Goal: Information Seeking & Learning: Learn about a topic

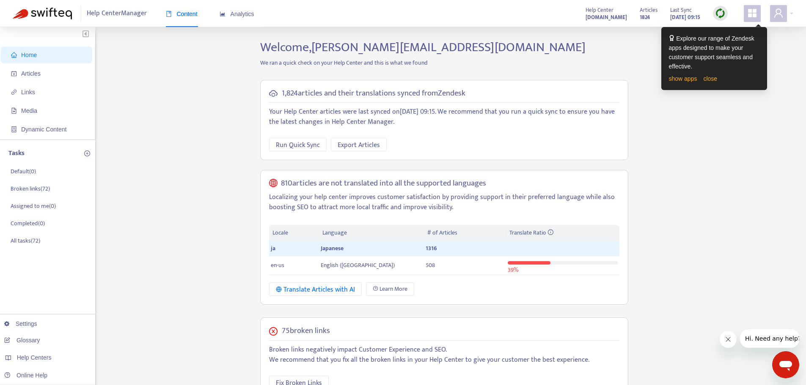
click at [792, 66] on div "Home Articles Links Media Dynamic Content Tasks Default ( 0 ) Broken links ( 72…" at bounding box center [403, 317] width 780 height 555
click at [29, 70] on span "Articles" at bounding box center [30, 73] width 19 height 7
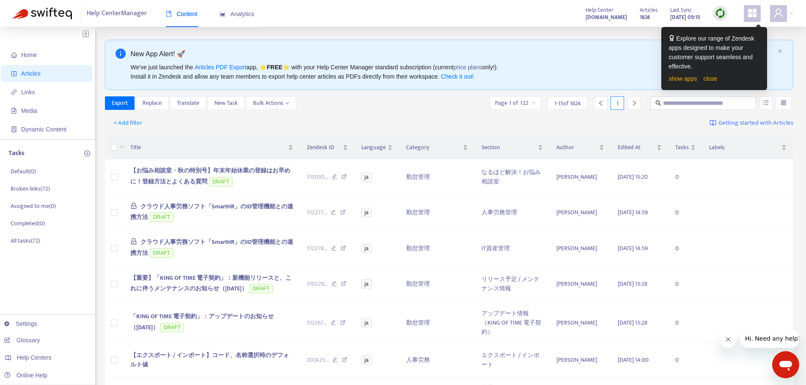
click at [774, 31] on div "Home Articles Links Media Dynamic Content Tasks Default ( 0 ) Broken links ( 72…" at bounding box center [403, 363] width 806 height 672
click at [124, 123] on span "+ Add filter" at bounding box center [127, 123] width 29 height 10
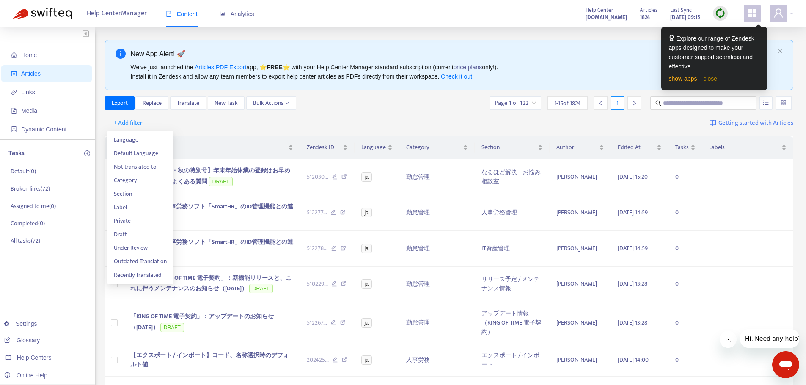
click at [710, 77] on link "close" at bounding box center [710, 78] width 14 height 7
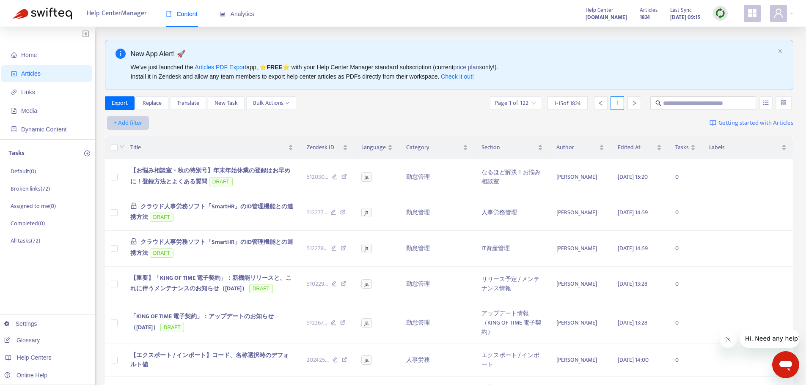
click at [129, 123] on span "+ Add filter" at bounding box center [127, 123] width 29 height 10
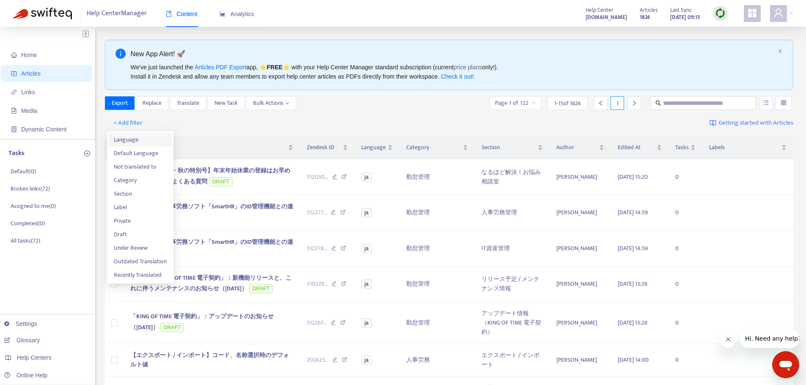
click at [144, 143] on span "Language" at bounding box center [140, 139] width 53 height 9
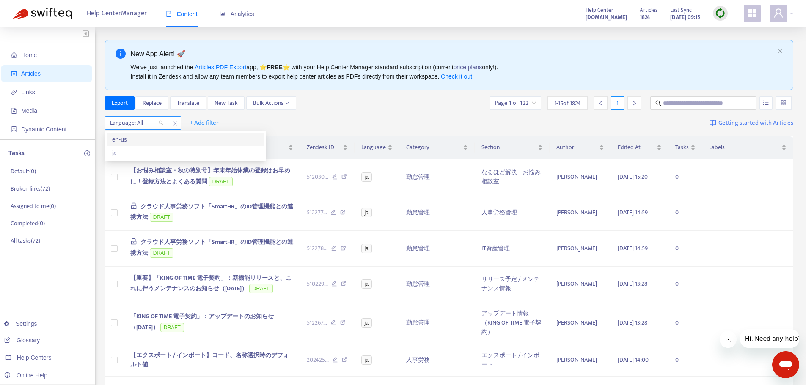
click at [161, 122] on div "Language: All" at bounding box center [136, 123] width 63 height 13
click at [134, 159] on div "ja" at bounding box center [185, 153] width 157 height 14
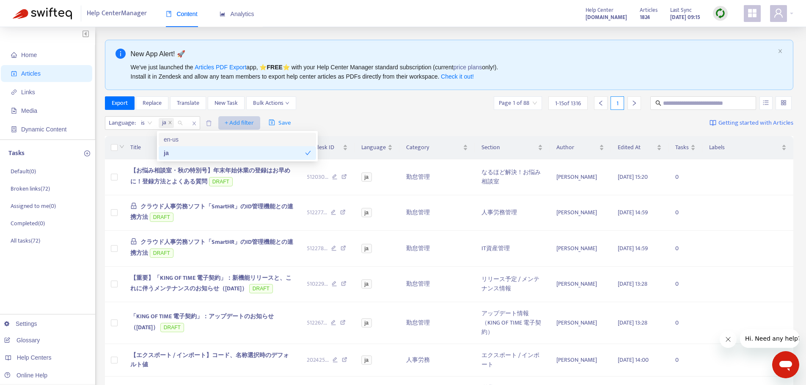
click at [235, 123] on span "+ Add filter" at bounding box center [239, 123] width 29 height 10
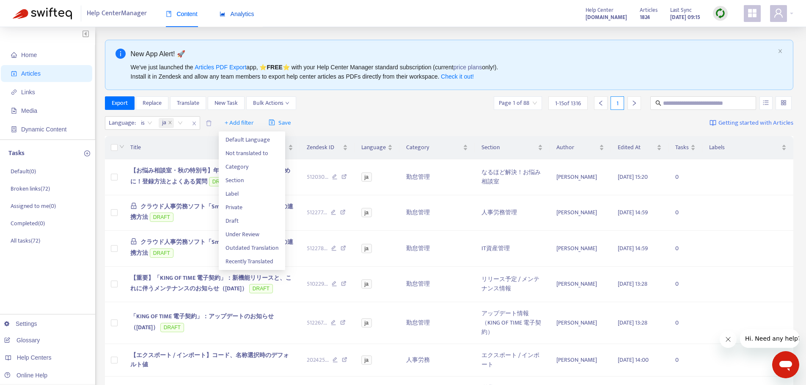
click at [248, 15] on span "Analytics" at bounding box center [237, 14] width 35 height 7
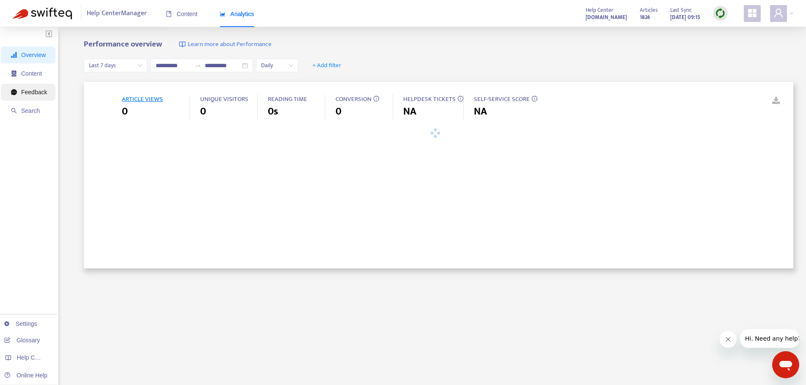
click at [38, 92] on span "Feedback" at bounding box center [34, 92] width 26 height 7
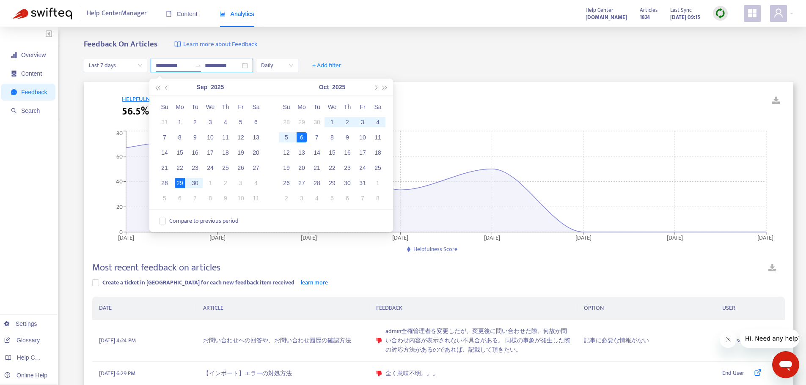
click at [181, 66] on input "**********" at bounding box center [174, 65] width 36 height 9
click at [112, 68] on span "Last 7 days" at bounding box center [115, 65] width 53 height 13
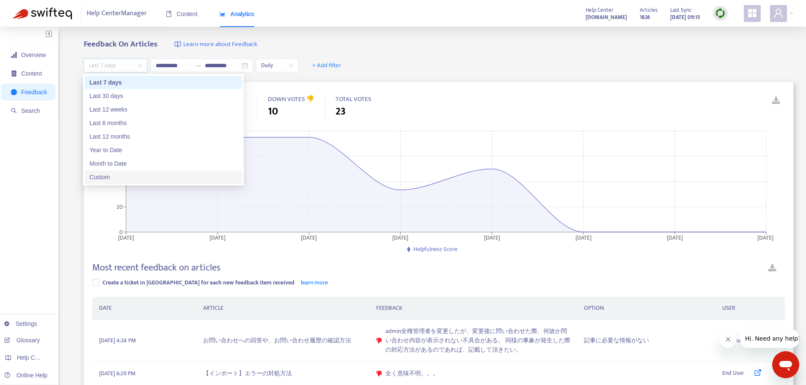
click at [122, 174] on div "Custom" at bounding box center [163, 177] width 147 height 9
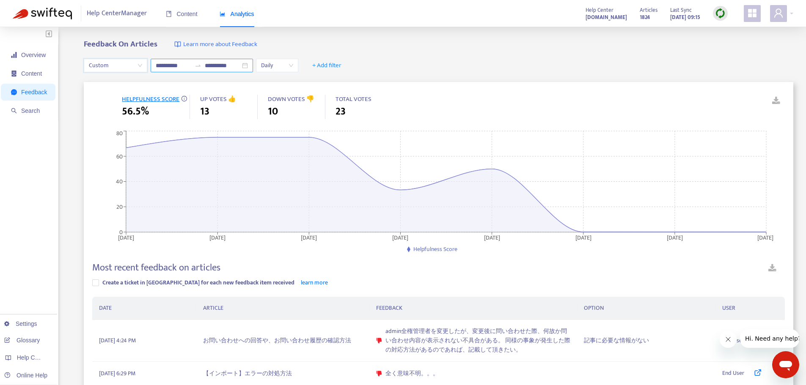
click at [183, 65] on input "**********" at bounding box center [174, 65] width 36 height 9
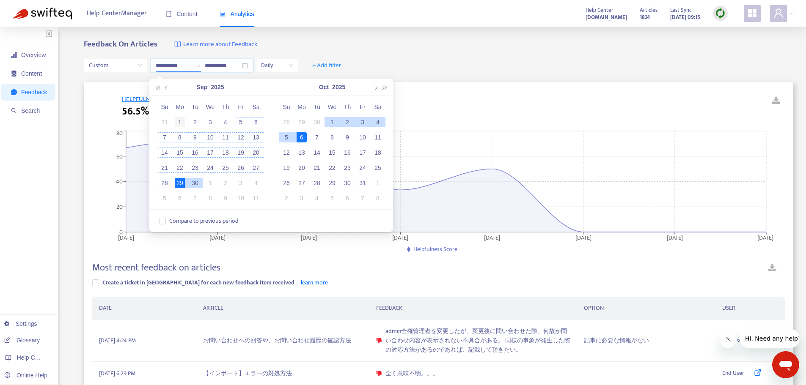
type input "**********"
click at [178, 124] on div "1" at bounding box center [180, 122] width 10 height 10
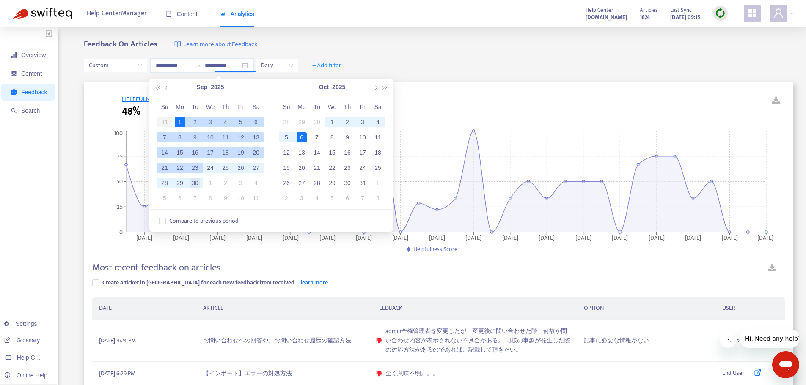
type input "**********"
click at [195, 182] on div "30" at bounding box center [195, 183] width 10 height 10
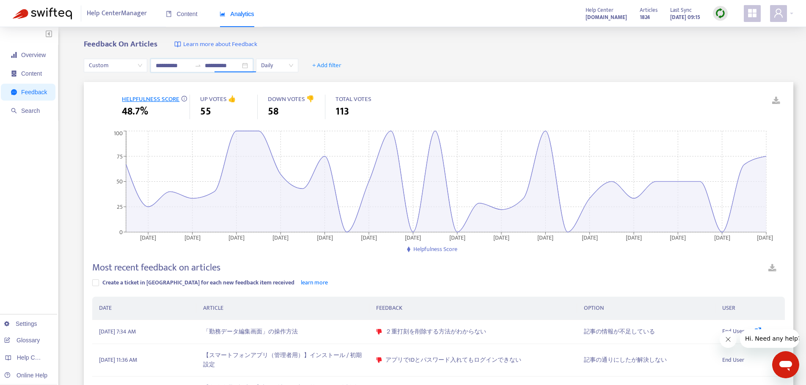
click at [387, 46] on div "Feedback On Articles Learn more about Feedback" at bounding box center [438, 45] width 709 height 10
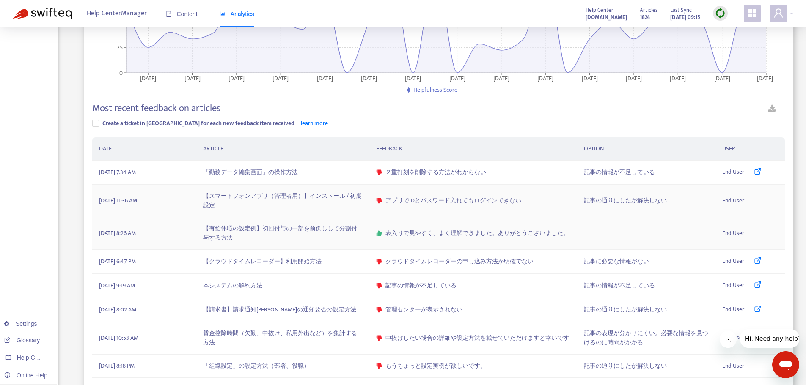
scroll to position [75, 0]
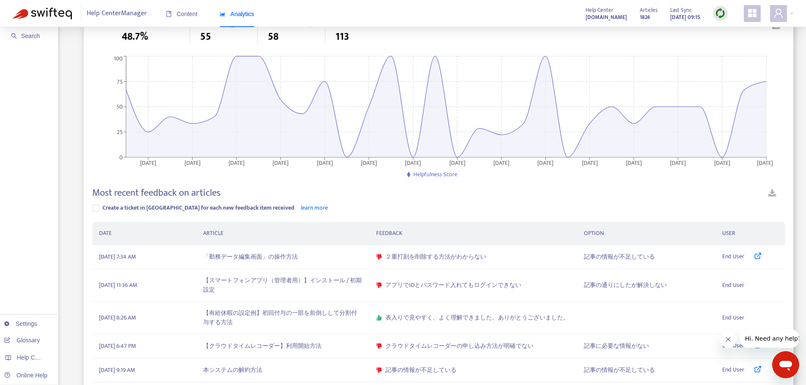
click at [774, 190] on link at bounding box center [772, 194] width 25 height 15
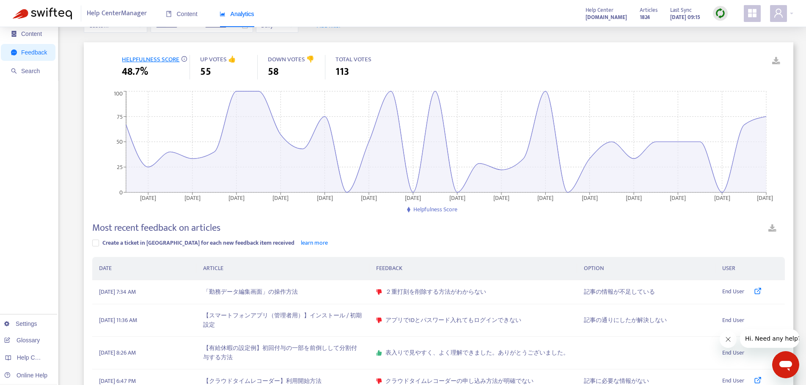
scroll to position [0, 0]
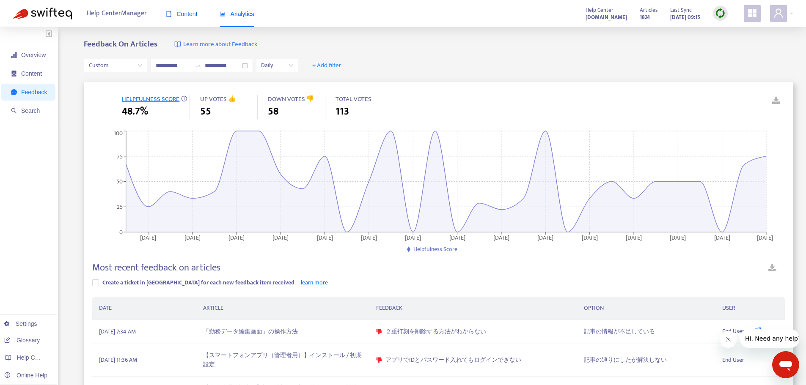
click at [179, 18] on div "Content" at bounding box center [182, 13] width 32 height 9
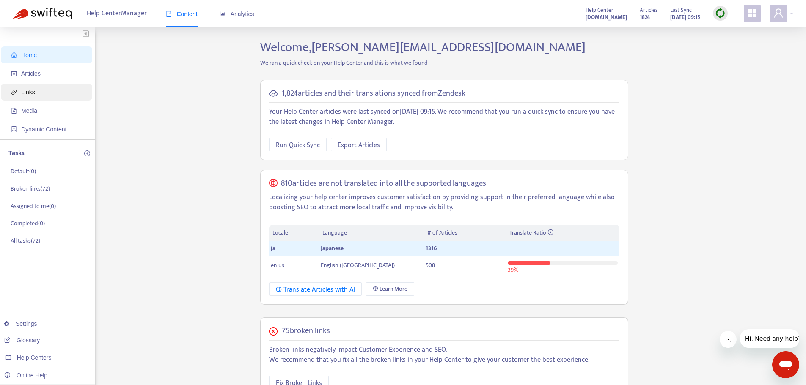
click at [47, 91] on span "Links" at bounding box center [48, 92] width 74 height 17
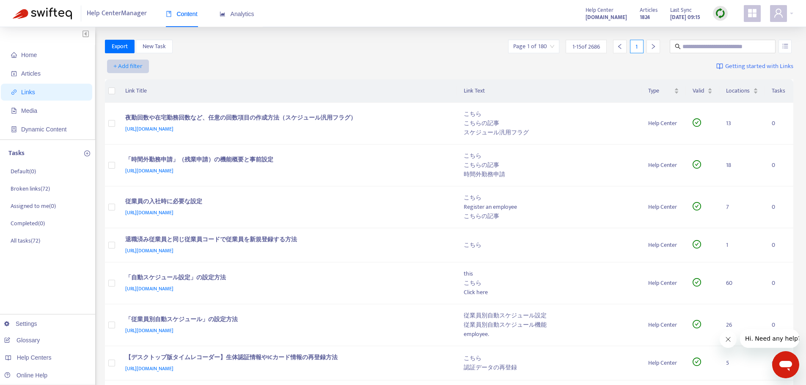
click at [139, 63] on span "+ Add filter" at bounding box center [127, 66] width 29 height 10
click at [132, 82] on span "Language" at bounding box center [128, 83] width 29 height 9
click at [156, 66] on div at bounding box center [132, 66] width 51 height 10
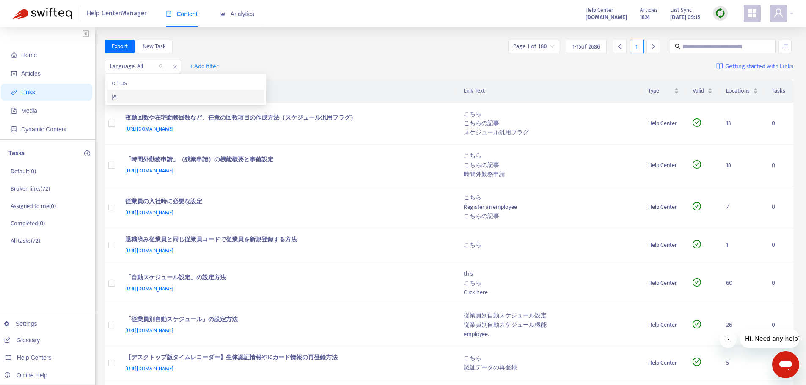
click at [133, 96] on div "ja" at bounding box center [185, 96] width 147 height 9
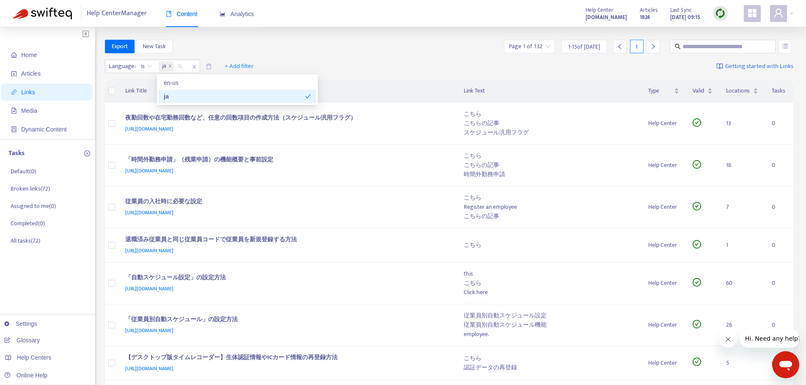
click at [242, 49] on div "Export New Task Page 1 of 132 1 - 15 of [DATE] 1" at bounding box center [449, 47] width 689 height 14
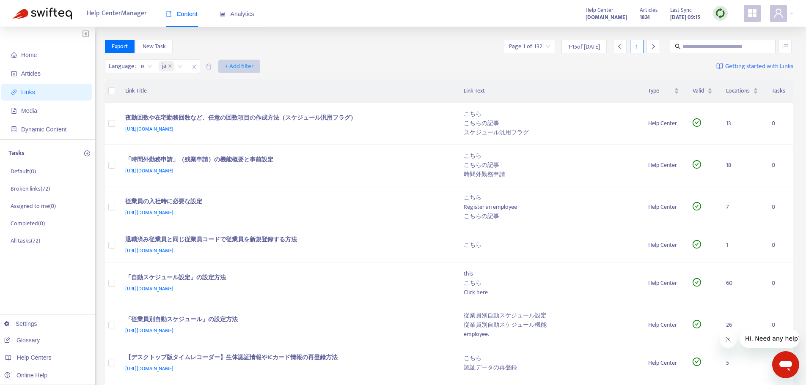
click at [245, 62] on span "+ Add filter" at bounding box center [239, 66] width 29 height 10
click at [243, 107] on span "Valid" at bounding box center [239, 110] width 29 height 9
click at [255, 66] on input "search" at bounding box center [234, 66] width 54 height 13
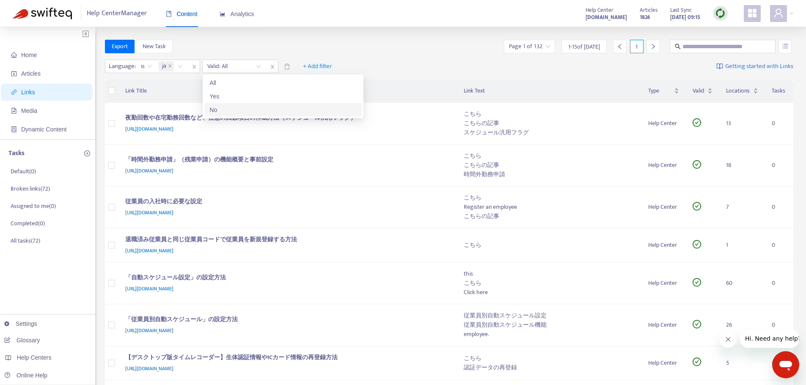
click at [230, 108] on div "No" at bounding box center [282, 109] width 147 height 9
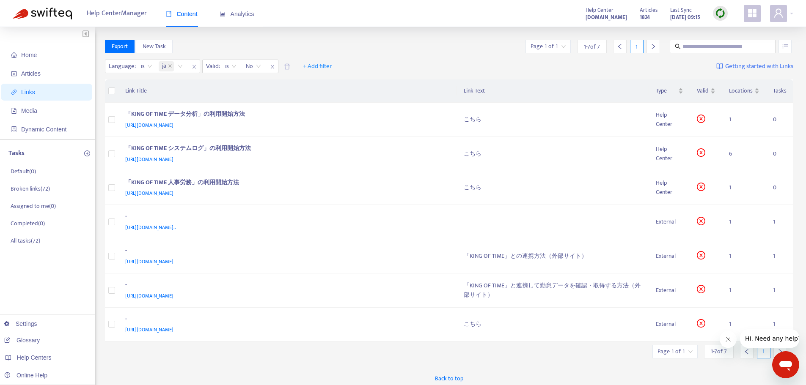
click at [251, 41] on div "Export New Task Page 1 of 1 1 - 7 of 7 1" at bounding box center [449, 47] width 689 height 14
click at [731, 120] on td "1" at bounding box center [744, 120] width 44 height 34
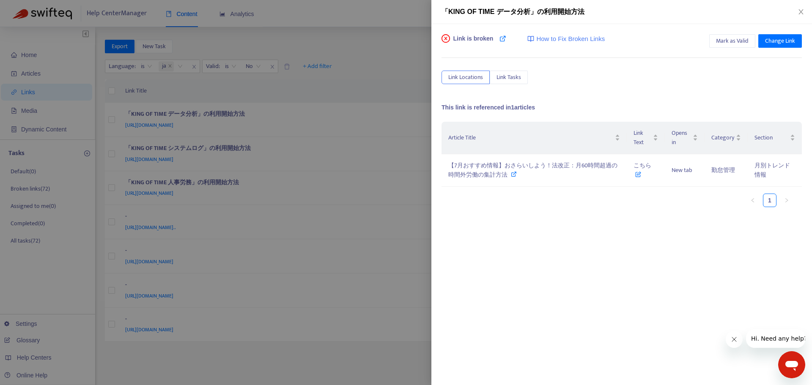
click at [423, 114] on div at bounding box center [406, 192] width 812 height 385
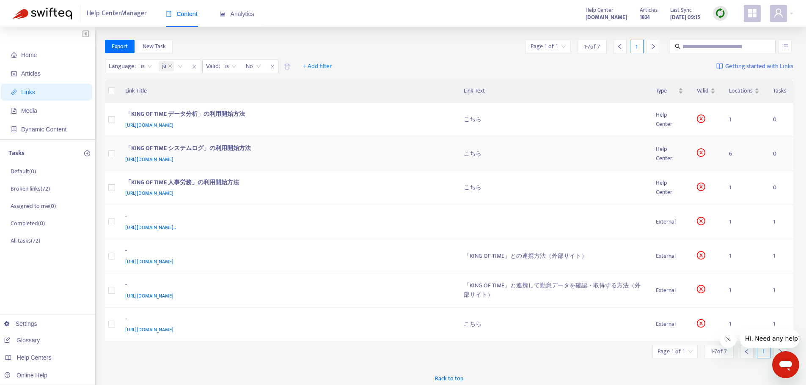
click at [732, 154] on td "6" at bounding box center [744, 154] width 44 height 34
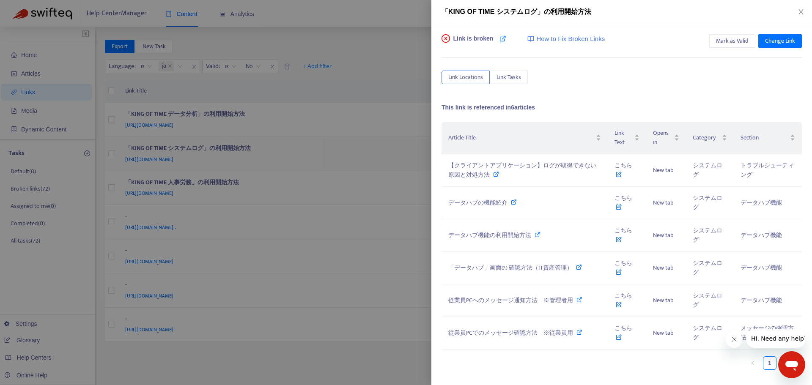
click at [730, 153] on div "「KING OF TIME システムログ」の利用開始方法 Link is broken How to Fix Broken Links Mark as Val…" at bounding box center [406, 192] width 812 height 385
click at [399, 113] on div at bounding box center [406, 192] width 812 height 385
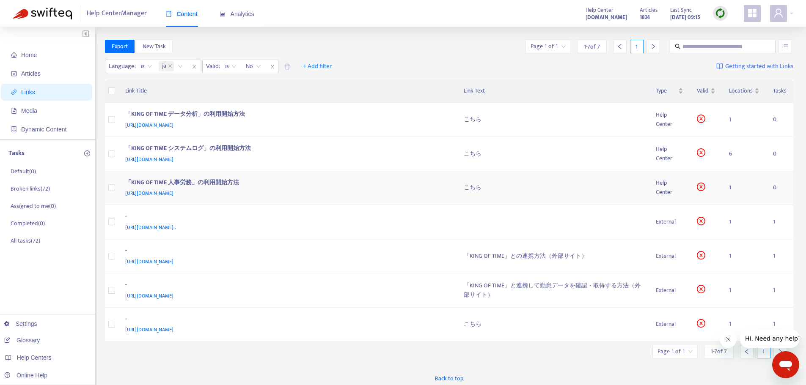
click at [728, 184] on td "1" at bounding box center [744, 188] width 44 height 34
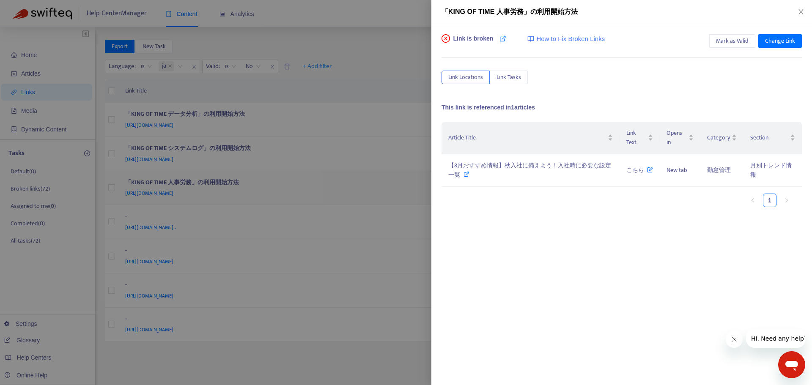
click at [730, 186] on div "「KING OF TIME 人事労務」の利用開始方法 Link is broken How to Fix Broken Links Mark as Valid…" at bounding box center [406, 192] width 812 height 385
click at [309, 171] on div at bounding box center [406, 192] width 812 height 385
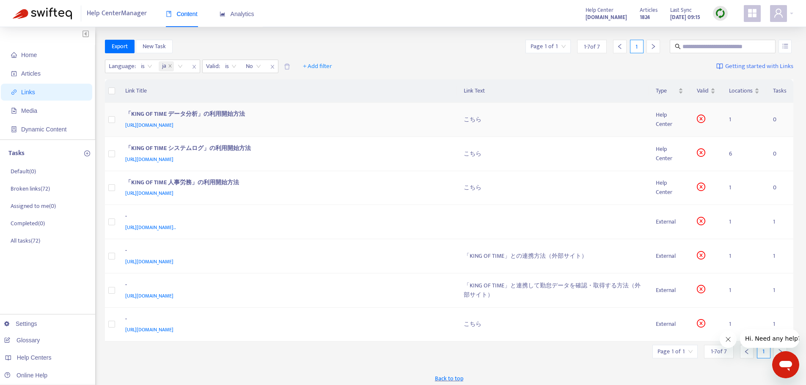
click at [173, 125] on span "[URL][DOMAIN_NAME]" at bounding box center [149, 125] width 48 height 8
click at [454, 58] on div "Language : is ja Valid : is No + Add filter Getting started with Links" at bounding box center [449, 68] width 689 height 23
click at [731, 224] on td "1" at bounding box center [744, 222] width 44 height 34
click at [731, 223] on body "Help Center Manager Content Analytics Help Center [DOMAIN_NAME] Articles [DATE]…" at bounding box center [403, 267] width 806 height 535
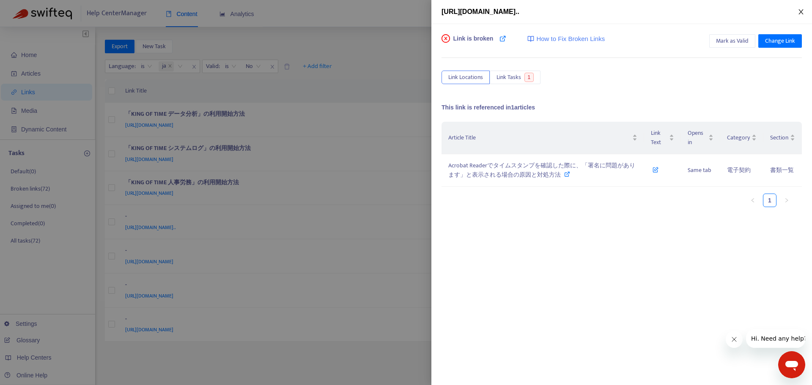
click at [801, 11] on icon "close" at bounding box center [801, 11] width 7 height 7
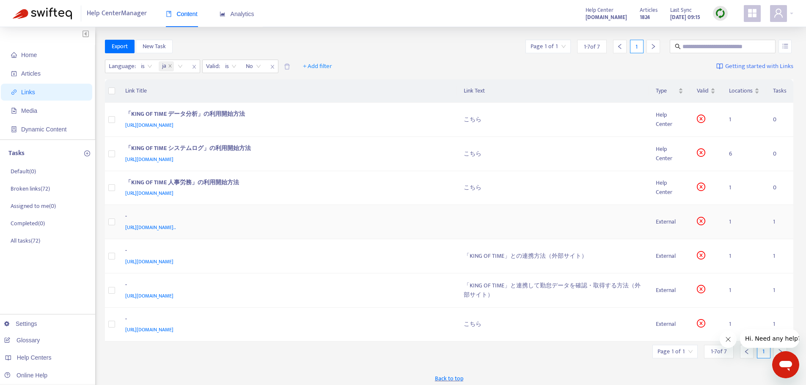
click at [176, 228] on span "[URL][DOMAIN_NAME].." at bounding box center [150, 227] width 51 height 8
click at [299, 123] on div "[URL][DOMAIN_NAME]" at bounding box center [286, 125] width 322 height 9
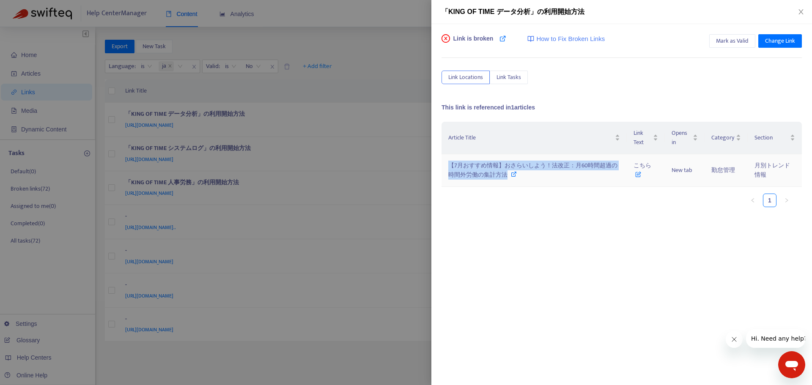
drag, startPoint x: 549, startPoint y: 175, endPoint x: 445, endPoint y: 173, distance: 104.1
click at [445, 171] on td "【7月おすすめ情報】おさらいしよう！法改正：月60時間超過の時間外労働の集計方法" at bounding box center [534, 170] width 185 height 33
click at [380, 40] on div at bounding box center [406, 192] width 812 height 385
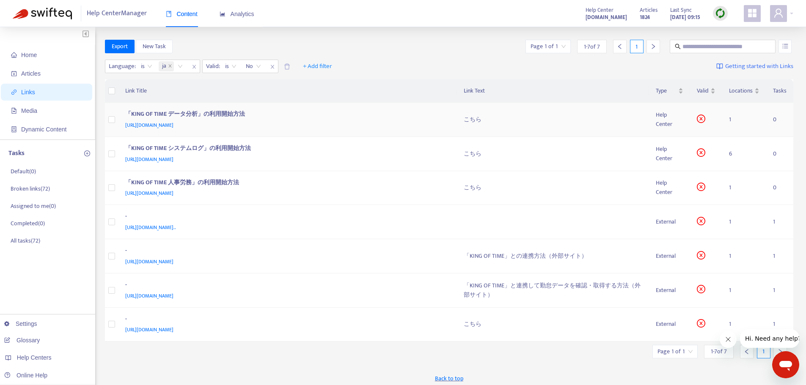
drag, startPoint x: 128, startPoint y: 113, endPoint x: 120, endPoint y: 115, distance: 8.6
click at [121, 114] on td "「KING OF TIME データ分析」の利用開始方法 [URL][DOMAIN_NAME]" at bounding box center [287, 120] width 338 height 34
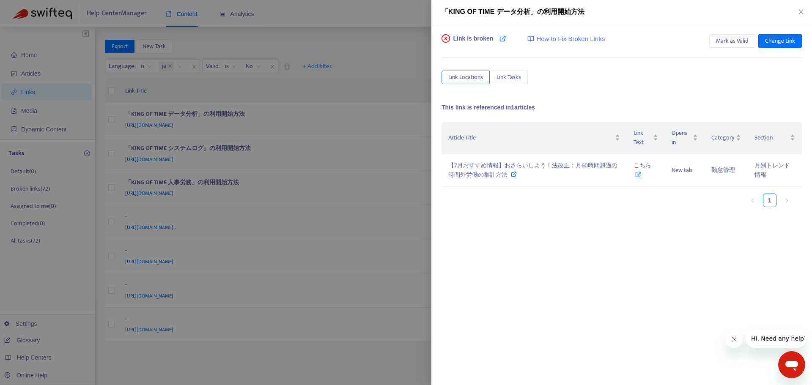
click at [112, 121] on div at bounding box center [406, 192] width 812 height 385
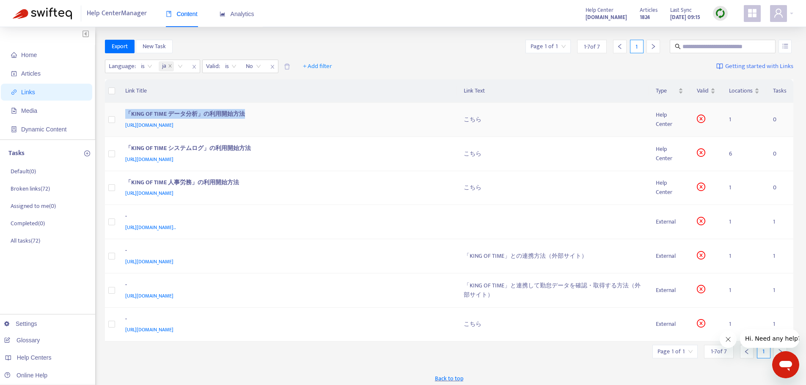
drag, startPoint x: 124, startPoint y: 112, endPoint x: 291, endPoint y: 113, distance: 167.1
click at [291, 113] on td "「KING OF TIME データ分析」の利用開始方法 [URL][DOMAIN_NAME]" at bounding box center [287, 120] width 338 height 34
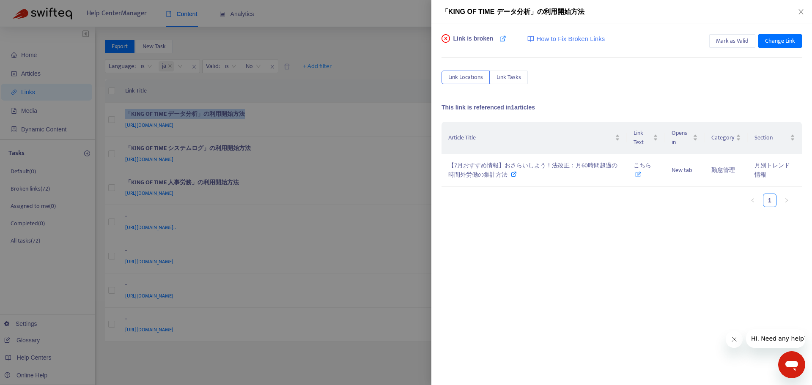
copy div "「KING OF TIME データ分析」の利用開始方法"
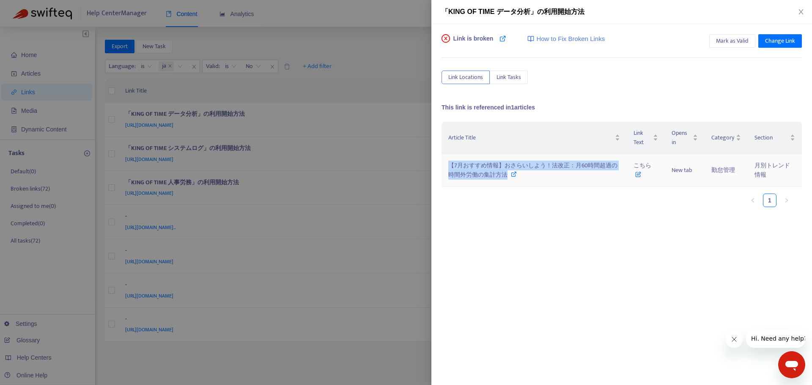
drag, startPoint x: 560, startPoint y: 175, endPoint x: 449, endPoint y: 167, distance: 111.5
click at [449, 167] on div "【7月おすすめ情報】おさらいしよう！法改正：月60時間超過の時間外労働の集計方法" at bounding box center [534, 170] width 172 height 19
click at [414, 167] on div at bounding box center [406, 192] width 812 height 385
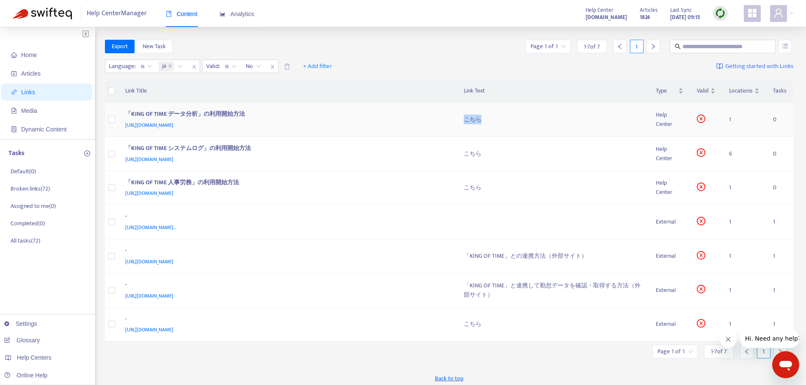
drag, startPoint x: 490, startPoint y: 118, endPoint x: 464, endPoint y: 118, distance: 26.2
click at [464, 118] on div "こちら" at bounding box center [553, 119] width 179 height 9
copy div "こちら"
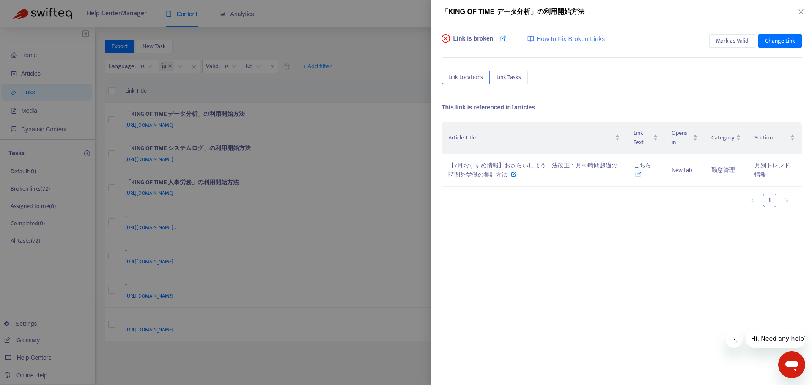
click at [370, 116] on div at bounding box center [406, 192] width 812 height 385
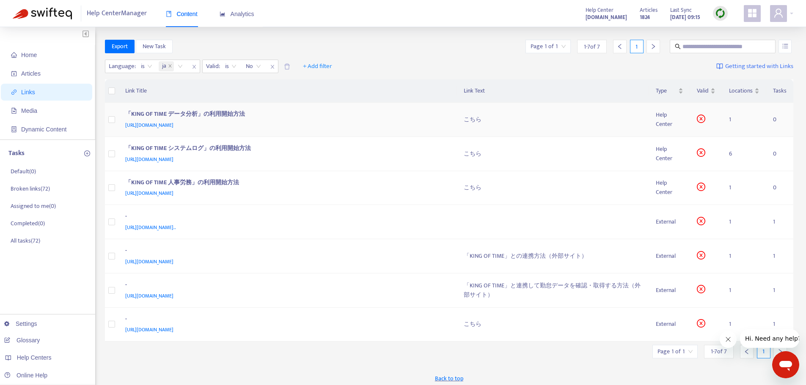
click at [731, 122] on td "1" at bounding box center [744, 120] width 44 height 34
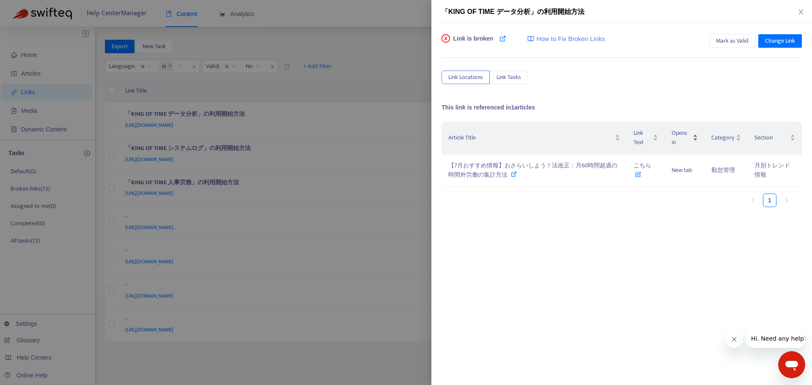
click at [731, 122] on div "「KING OF TIME データ分析」の利用開始方法 Link is broken How to Fix Broken Links Mark as Vali…" at bounding box center [406, 192] width 812 height 385
click at [228, 132] on div at bounding box center [406, 192] width 812 height 385
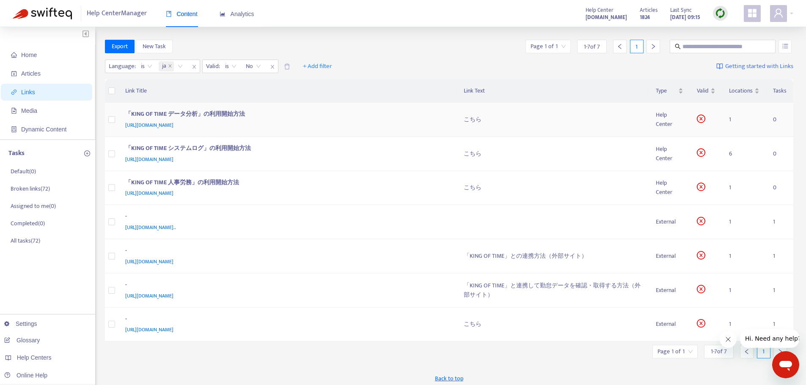
drag, startPoint x: 220, startPoint y: 125, endPoint x: 158, endPoint y: 133, distance: 61.9
click at [158, 133] on td "「KING OF TIME データ分析」の利用開始方法 [URL][DOMAIN_NAME]" at bounding box center [287, 120] width 338 height 34
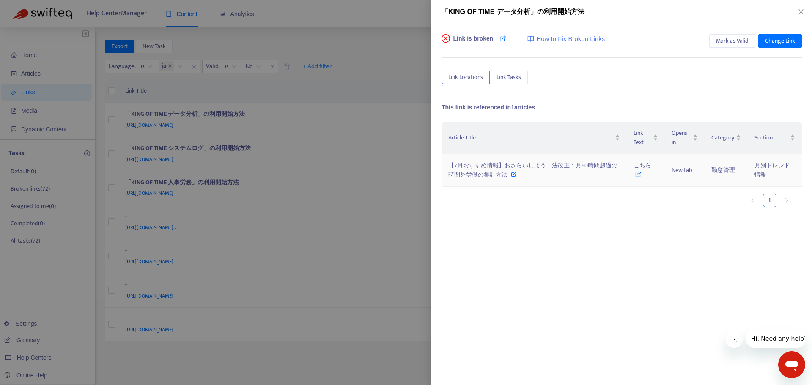
drag, startPoint x: 519, startPoint y: 165, endPoint x: 482, endPoint y: 194, distance: 47.3
click at [492, 217] on div "Article Title Link Text Opens in Category Section 【7月おすすめ情報】おさらいしよう！法改正：月60時間超過…" at bounding box center [622, 206] width 360 height 169
drag, startPoint x: 483, startPoint y: 167, endPoint x: 449, endPoint y: 225, distance: 67.5
drag, startPoint x: 449, startPoint y: 225, endPoint x: 614, endPoint y: 208, distance: 165.4
click at [614, 208] on div "Article Title Link Text Opens in Category Section 【7月おすすめ情報】おさらいしよう！法改正：月60時間超過…" at bounding box center [622, 168] width 360 height 92
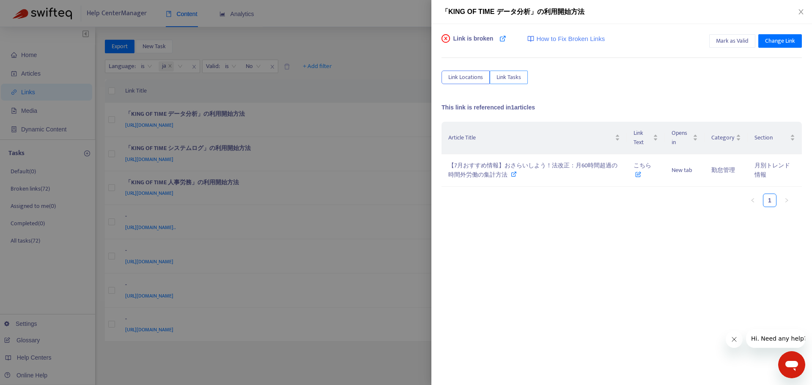
drag, startPoint x: 513, startPoint y: 174, endPoint x: 500, endPoint y: 76, distance: 98.5
click at [500, 76] on span "Link Tasks" at bounding box center [509, 77] width 25 height 9
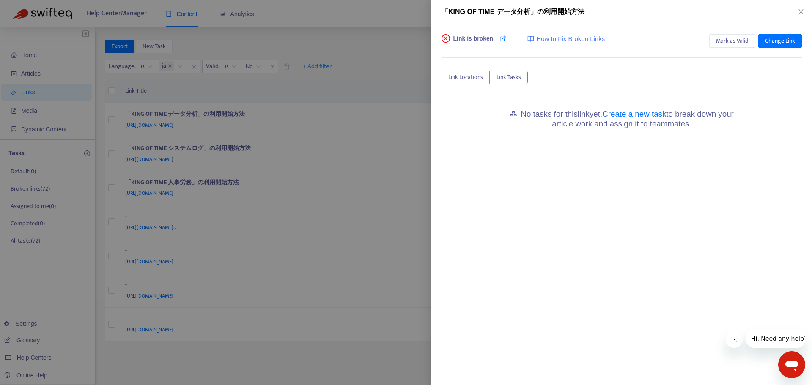
click at [467, 74] on span "Link Locations" at bounding box center [465, 77] width 35 height 9
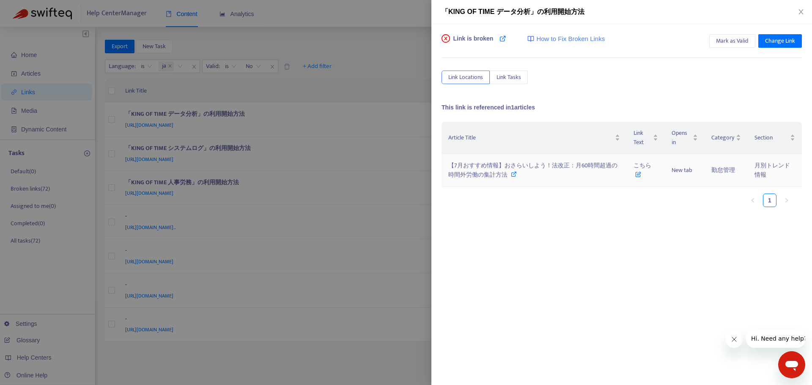
drag, startPoint x: 640, startPoint y: 176, endPoint x: 512, endPoint y: 175, distance: 127.3
drag, startPoint x: 512, startPoint y: 175, endPoint x: 507, endPoint y: 173, distance: 5.4
click at [507, 173] on span "【7月おすすめ情報】おさらいしよう！法改正：月60時間超過の時間外労働の集計方法" at bounding box center [532, 170] width 169 height 19
click at [327, 82] on div at bounding box center [406, 192] width 812 height 385
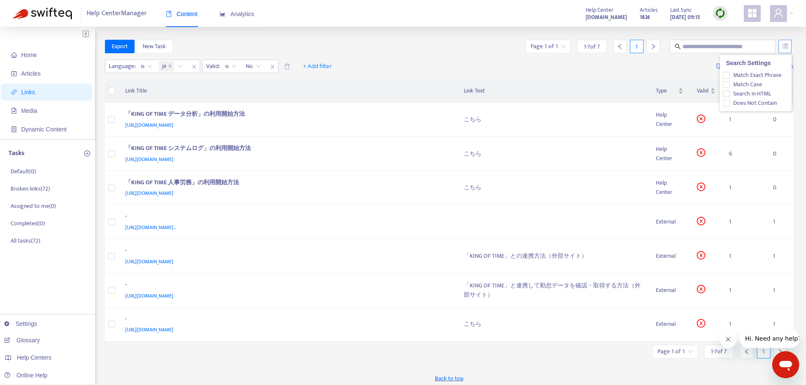
click at [784, 47] on icon "unordered-list" at bounding box center [785, 46] width 6 height 6
click at [596, 66] on div "Language : is ja Valid : is No + Add filter Getting started with Links" at bounding box center [449, 68] width 689 height 23
click at [107, 93] on th at bounding box center [112, 91] width 14 height 23
drag, startPoint x: 263, startPoint y: 124, endPoint x: 124, endPoint y: 125, distance: 139.2
click at [124, 125] on td "「KING OF TIME データ分析」の利用開始方法 [URL][DOMAIN_NAME]" at bounding box center [287, 120] width 338 height 34
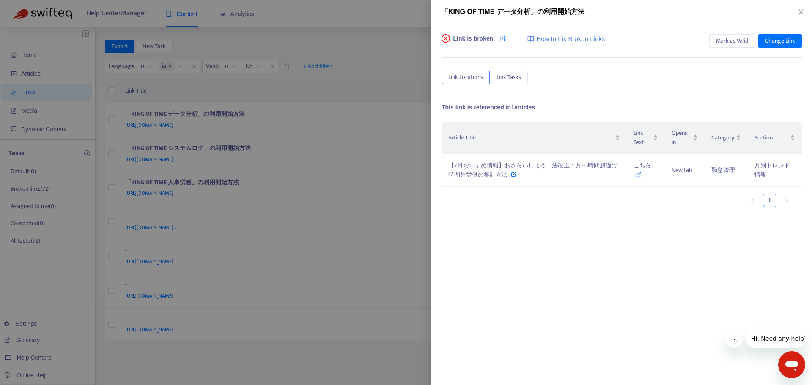
copy span "[URL][DOMAIN_NAME]"
click at [257, 117] on div at bounding box center [406, 192] width 812 height 385
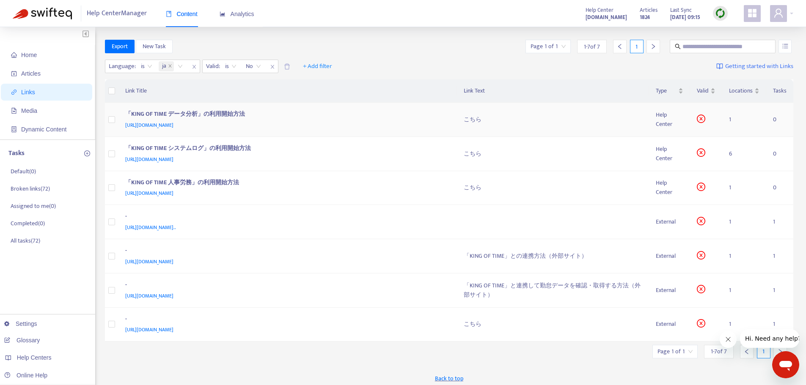
drag, startPoint x: 260, startPoint y: 125, endPoint x: 125, endPoint y: 125, distance: 134.9
click at [125, 125] on div "[URL][DOMAIN_NAME]" at bounding box center [286, 125] width 322 height 9
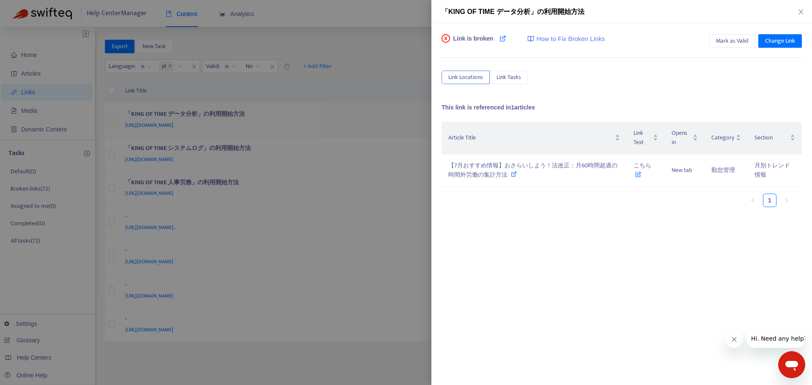
drag, startPoint x: 140, startPoint y: 126, endPoint x: 365, endPoint y: 117, distance: 225.3
click at [365, 117] on div at bounding box center [406, 192] width 812 height 385
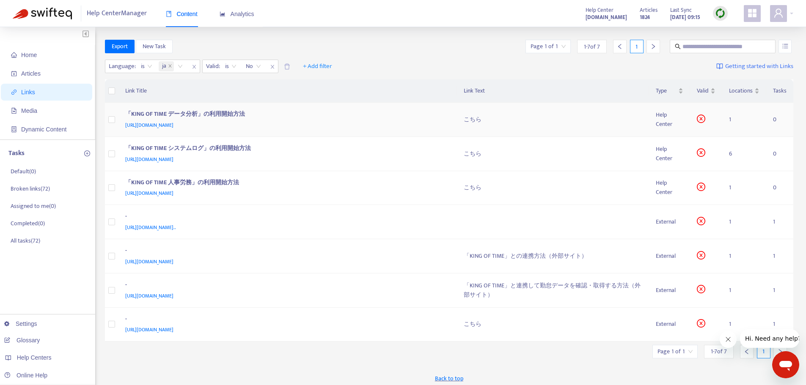
click at [173, 125] on span "[URL][DOMAIN_NAME]" at bounding box center [149, 125] width 48 height 8
click at [173, 160] on span "[URL][DOMAIN_NAME]" at bounding box center [149, 159] width 48 height 8
drag, startPoint x: 264, startPoint y: 146, endPoint x: 123, endPoint y: 147, distance: 141.3
click at [121, 147] on td "「KING OF TIME システムログ」の利用開始方法 [URL][DOMAIN_NAME]" at bounding box center [287, 154] width 338 height 34
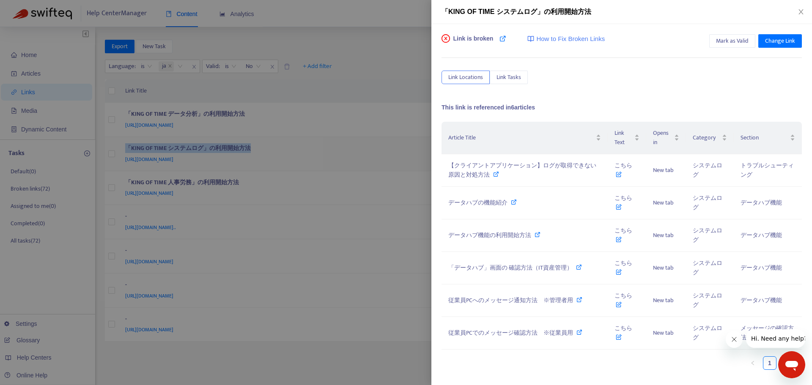
copy div "「KING OF TIME システムログ」の利用開始方法"
drag, startPoint x: 265, startPoint y: 152, endPoint x: 272, endPoint y: 138, distance: 15.5
click at [272, 138] on div at bounding box center [406, 192] width 812 height 385
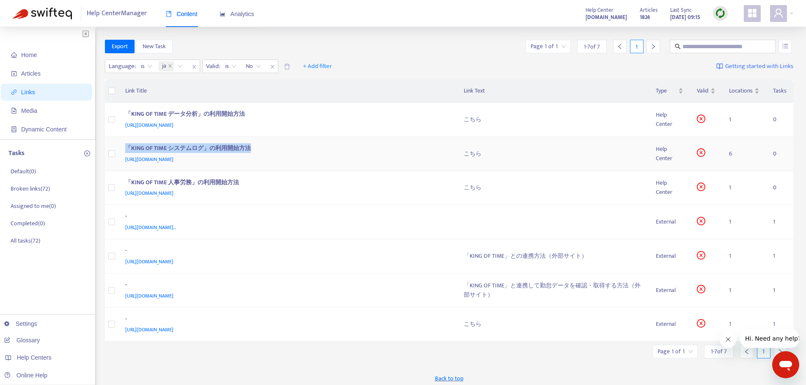
drag, startPoint x: 257, startPoint y: 149, endPoint x: 129, endPoint y: 150, distance: 128.2
click at [127, 150] on div "「KING OF TIME システムログ」の利用開始方法" at bounding box center [286, 149] width 322 height 11
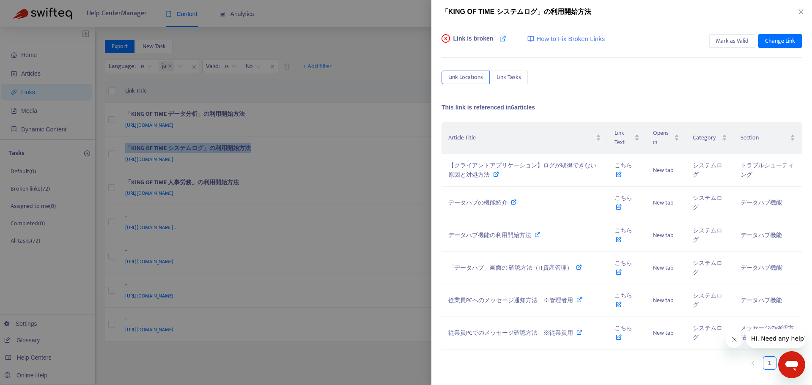
copy div "「KING OF TIME システムログ」の利用開始方法"
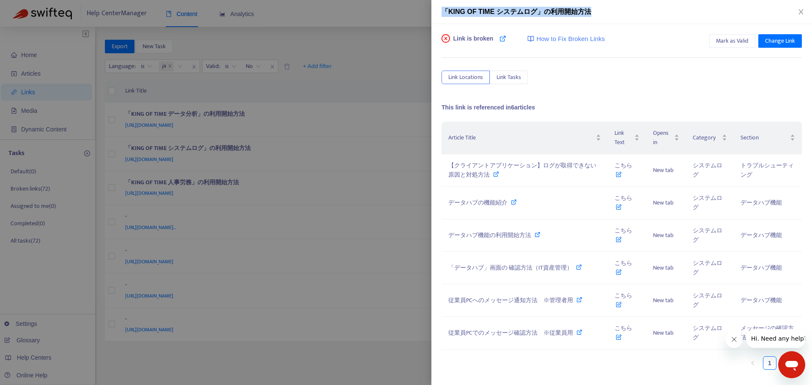
drag, startPoint x: 596, startPoint y: 14, endPoint x: 448, endPoint y: 16, distance: 147.6
click at [447, 16] on div "「KING OF TIME システムログ」の利用開始方法" at bounding box center [622, 12] width 360 height 10
click at [446, 12] on span "「KING OF TIME システムログ」の利用開始方法" at bounding box center [517, 11] width 150 height 7
drag, startPoint x: 443, startPoint y: 10, endPoint x: 596, endPoint y: 13, distance: 153.2
click at [596, 13] on div "「KING OF TIME システムログ」の利用開始方法" at bounding box center [622, 12] width 360 height 10
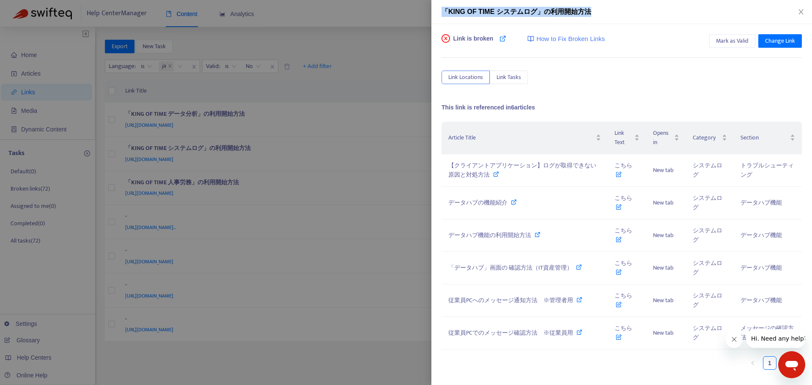
copy span "「KING OF TIME システムログ」の利用開始方法"
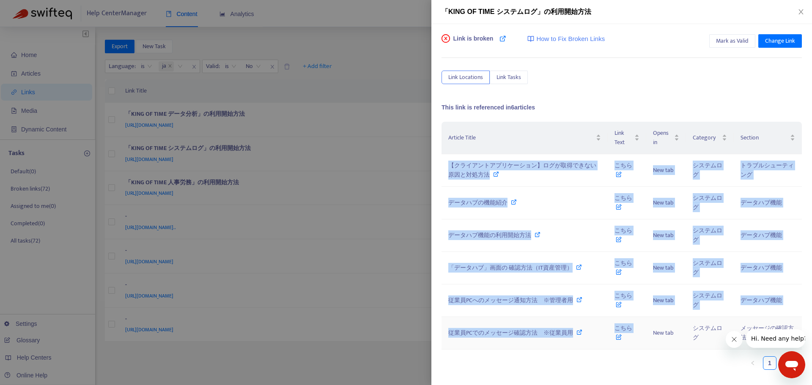
drag, startPoint x: 444, startPoint y: 161, endPoint x: 635, endPoint y: 329, distance: 253.8
click at [648, 332] on tbody "【クライアントアプリケーション】ログが取得できない原因と対処方法 こちら New tab システムログ トラブルシューティング データハブの機能紹介 こちら …" at bounding box center [622, 251] width 360 height 195
copy tbody "【クライアントアプリケーション】ログが取得できない原因と対処方法 こちら New tab システムログ トラブルシューティング データハブの機能紹介 こちら …"
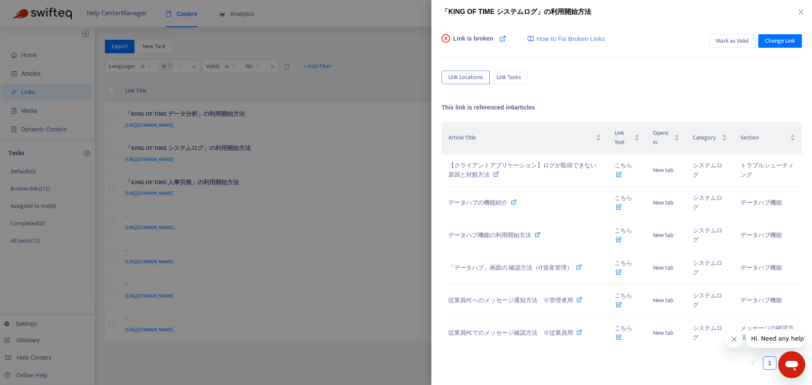
click at [351, 129] on div at bounding box center [406, 192] width 812 height 385
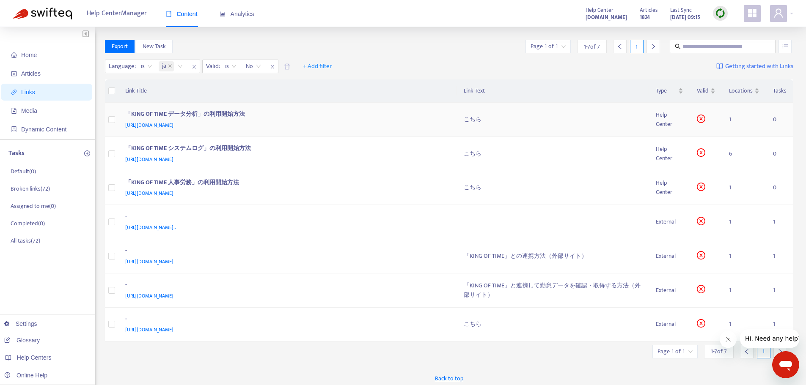
click at [620, 124] on div "こちら" at bounding box center [553, 119] width 179 height 9
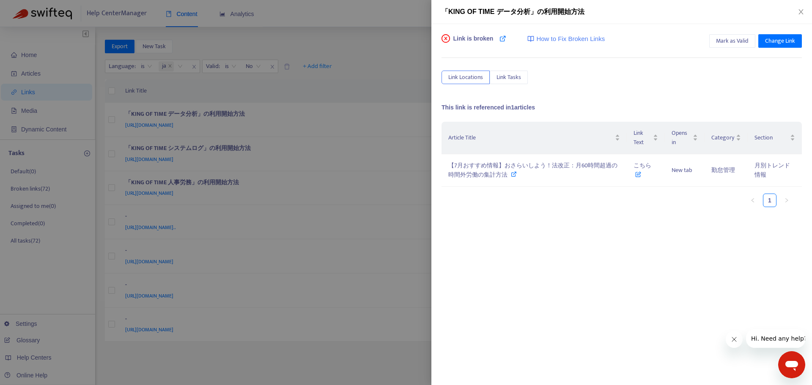
click at [354, 130] on div at bounding box center [406, 192] width 812 height 385
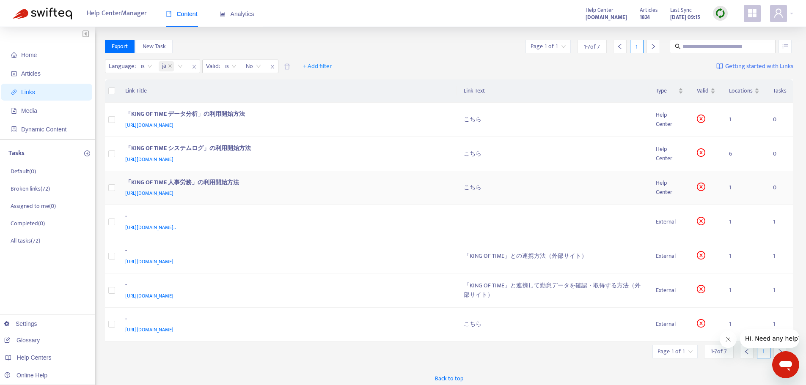
click at [509, 189] on div "こちら" at bounding box center [553, 187] width 179 height 9
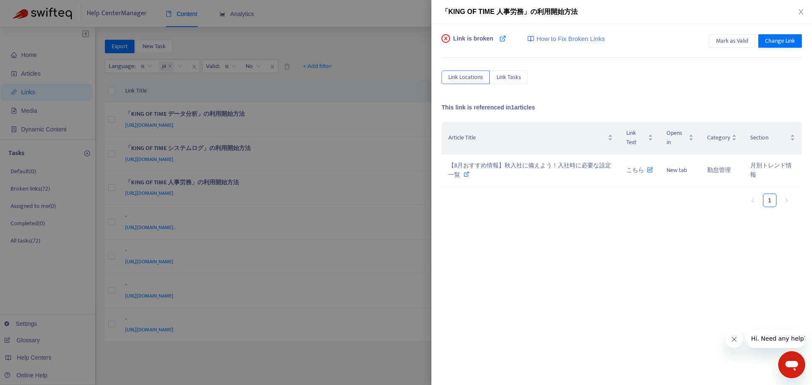
click at [412, 175] on div at bounding box center [406, 192] width 812 height 385
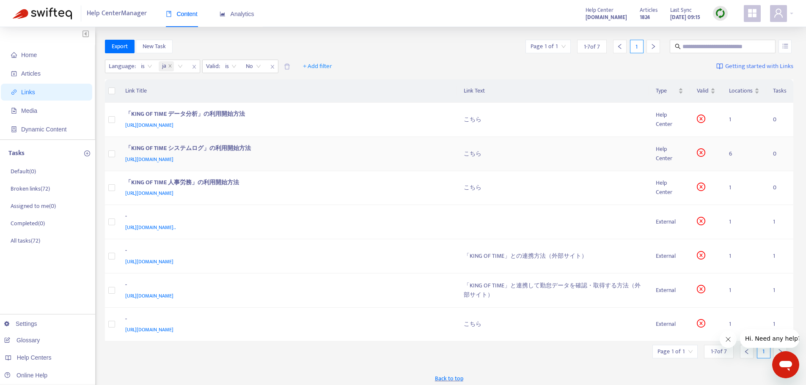
click at [409, 156] on div "[URL][DOMAIN_NAME]" at bounding box center [286, 159] width 322 height 9
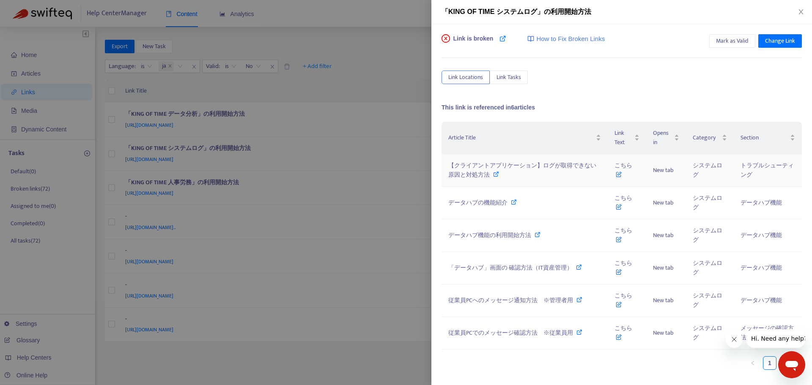
drag, startPoint x: 482, startPoint y: 168, endPoint x: 468, endPoint y: 177, distance: 16.2
click at [468, 177] on span "【クライアントアプリケーション】ログが取得できない原因と対処方法" at bounding box center [522, 170] width 148 height 19
click at [504, 201] on span "データハブの機能紹介" at bounding box center [477, 203] width 59 height 10
click at [495, 201] on span "データハブの機能紹介" at bounding box center [477, 203] width 59 height 10
click at [570, 266] on span "「データハブ」画面の 確認方法（IT資産管理）" at bounding box center [510, 268] width 124 height 10
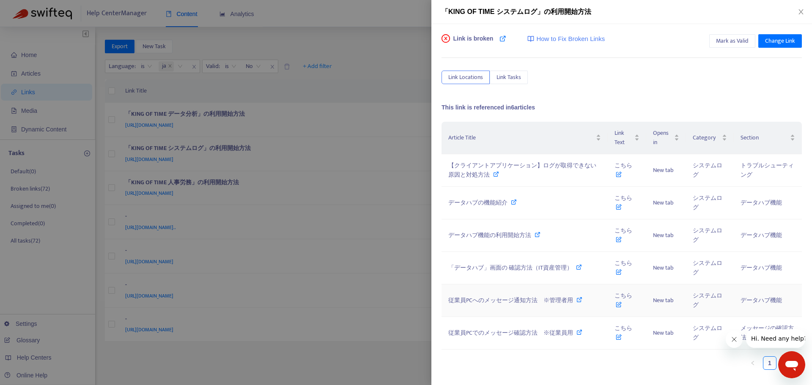
click at [562, 298] on span "従業員PCへのメッセージ通知方法　※管理者用" at bounding box center [510, 301] width 125 height 10
click at [560, 336] on span "従業員PCでのメッセージ確認方法　※従業員用" at bounding box center [510, 333] width 125 height 10
click at [346, 113] on div at bounding box center [406, 192] width 812 height 385
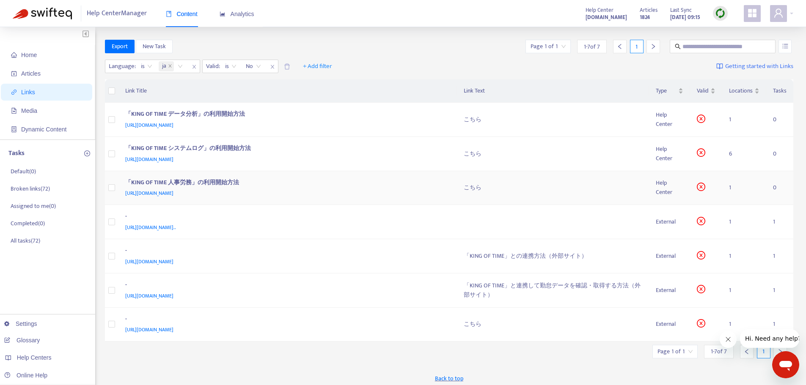
click at [296, 184] on div "「KING OF TIME 人事労務」の利用開始方法" at bounding box center [286, 183] width 322 height 11
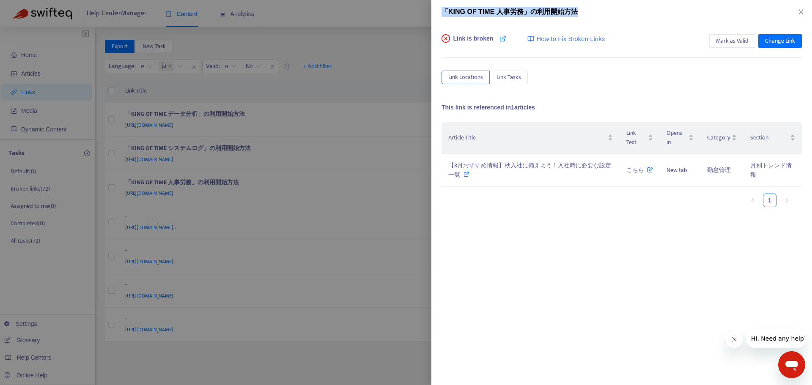
drag, startPoint x: 580, startPoint y: 15, endPoint x: 449, endPoint y: 13, distance: 131.2
click at [443, 12] on div "「KING OF TIME 人事労務」の利用開始方法" at bounding box center [622, 12] width 360 height 10
copy span "「KING OF TIME 人事労務」の利用開始方法"
click at [316, 129] on div at bounding box center [406, 192] width 812 height 385
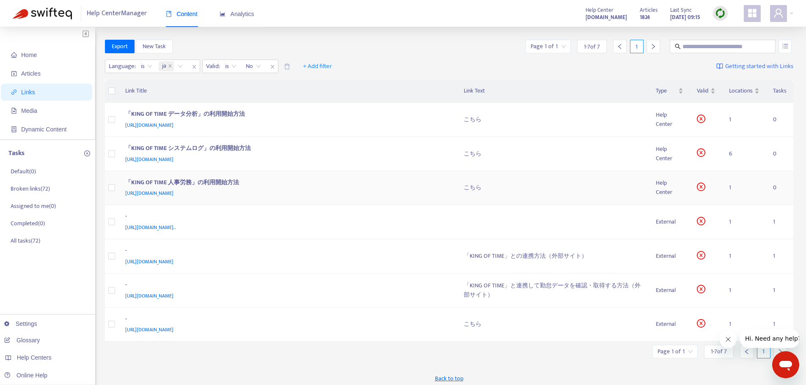
drag, startPoint x: 261, startPoint y: 192, endPoint x: 121, endPoint y: 195, distance: 139.6
click at [121, 195] on td "「KING OF TIME 人事労務」の利用開始方法 [URL][DOMAIN_NAME]" at bounding box center [287, 188] width 338 height 34
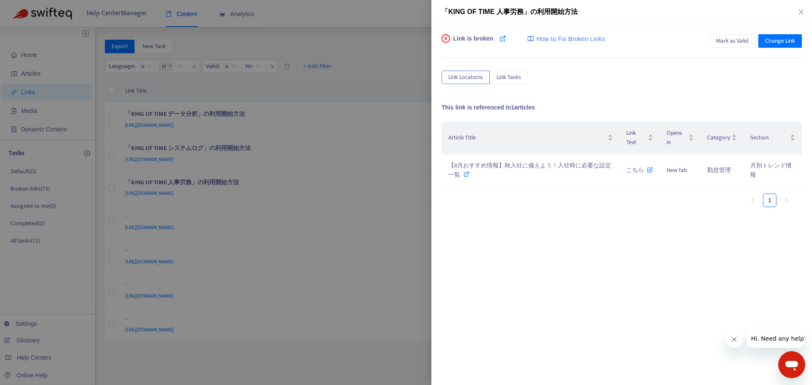
click at [181, 190] on div at bounding box center [406, 192] width 812 height 385
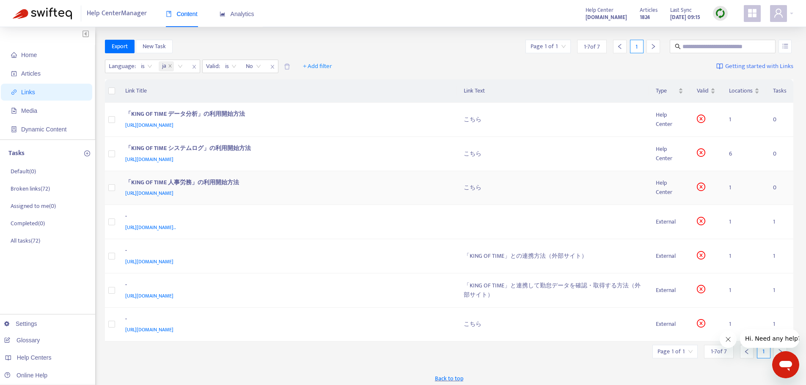
click at [173, 192] on span "[URL][DOMAIN_NAME]" at bounding box center [149, 193] width 48 height 8
click at [732, 184] on td "1" at bounding box center [744, 188] width 44 height 34
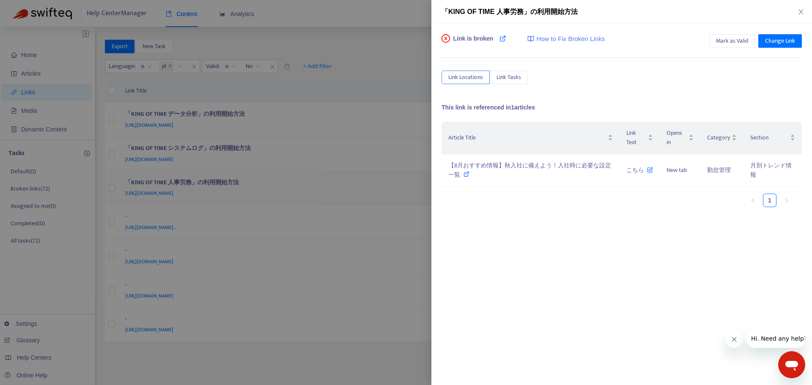
click at [641, 187] on div "Article Title Link Text Opens in Category Section 【8月おすすめ情報】秋入社に備えよう！入社時に必要な設定一…" at bounding box center [622, 164] width 360 height 85
click at [650, 170] on icon at bounding box center [650, 167] width 6 height 9
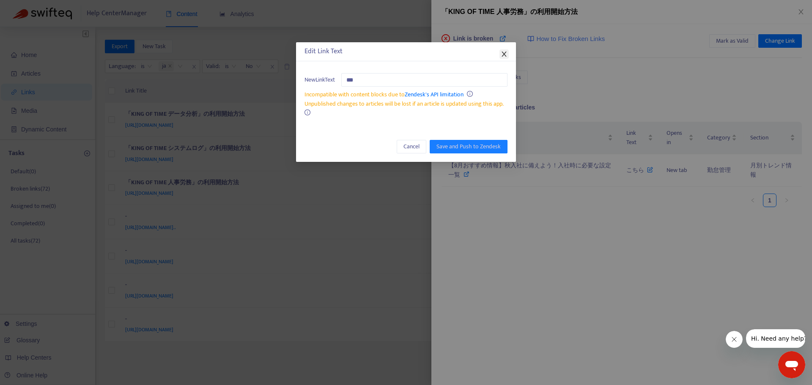
click at [507, 57] on icon "close" at bounding box center [504, 54] width 7 height 7
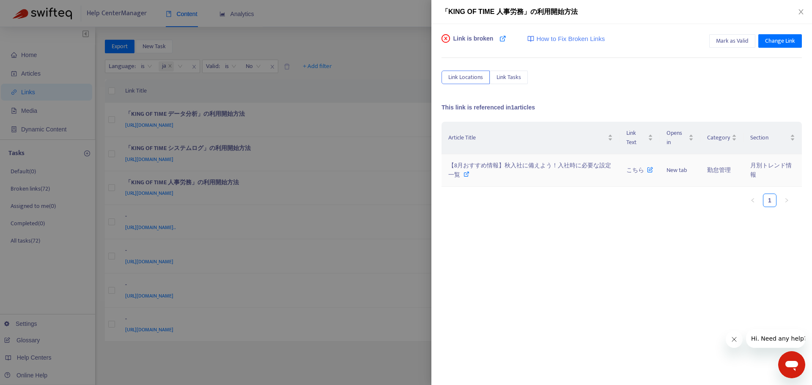
click at [461, 167] on span "【8月おすすめ情報】秋入社に備えよう！入社時に必要な設定一覧" at bounding box center [529, 170] width 163 height 19
click at [355, 244] on div at bounding box center [406, 192] width 812 height 385
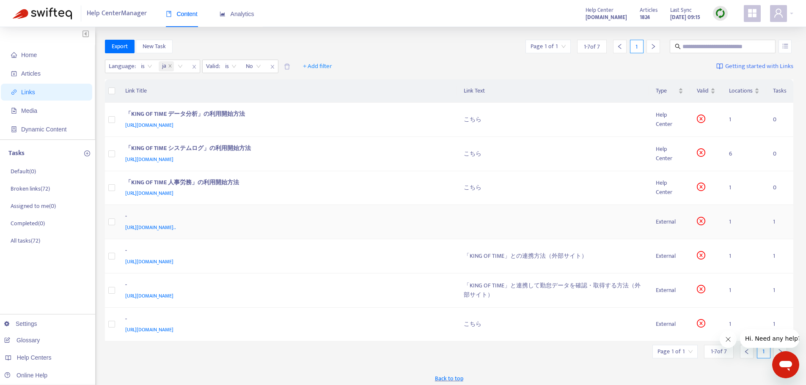
click at [176, 226] on span "[URL][DOMAIN_NAME].." at bounding box center [150, 227] width 51 height 8
click at [657, 220] on div "External" at bounding box center [669, 221] width 27 height 9
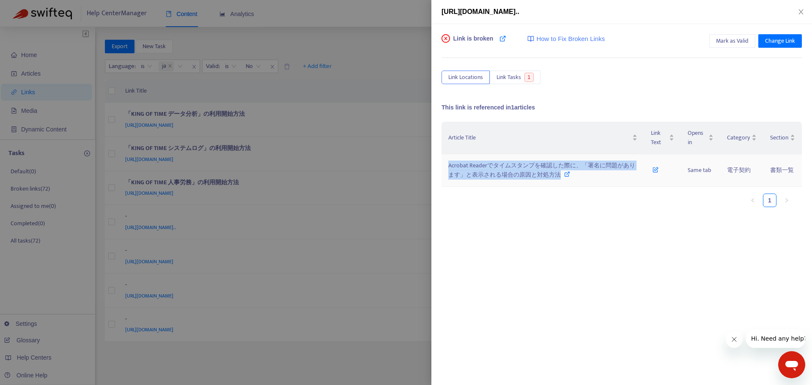
drag, startPoint x: 576, startPoint y: 175, endPoint x: 448, endPoint y: 162, distance: 128.0
click at [448, 162] on div "Acrobat Readerでタイムスタンプを確認した際に、「署名に問題があります」と表示される場合の原因と対処方法" at bounding box center [542, 170] width 189 height 19
click at [529, 167] on span "Acrobat Readerでタイムスタンプを確認した際に、「署名に問題があります」と表示される場合の原因と対処方法" at bounding box center [541, 170] width 187 height 19
click at [336, 197] on div at bounding box center [406, 192] width 812 height 385
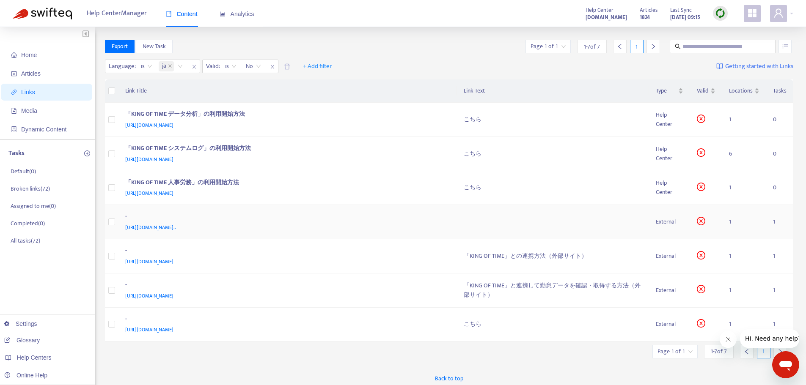
click at [729, 227] on td "1" at bounding box center [744, 222] width 44 height 34
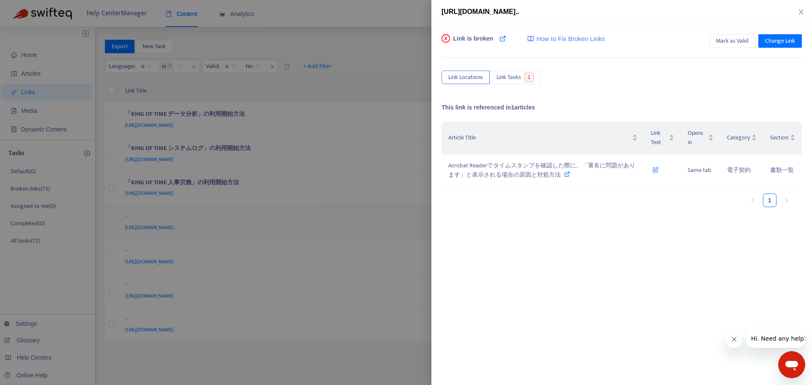
click at [731, 221] on div "[URL][DOMAIN_NAME].. Link is broken How to Fix Broken Links Mark as Valid Chang…" at bounding box center [406, 192] width 812 height 385
click at [655, 170] on icon at bounding box center [656, 167] width 6 height 9
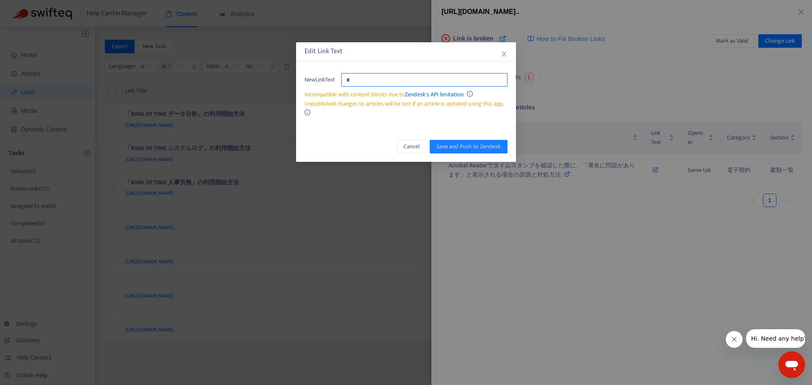
click at [350, 82] on input "text" at bounding box center [424, 80] width 166 height 14
drag, startPoint x: 354, startPoint y: 80, endPoint x: 340, endPoint y: 79, distance: 14.4
click at [340, 79] on div "New Link Text" at bounding box center [406, 80] width 203 height 14
click at [360, 84] on input "text" at bounding box center [424, 80] width 166 height 14
click at [407, 147] on span "Cancel" at bounding box center [412, 146] width 16 height 9
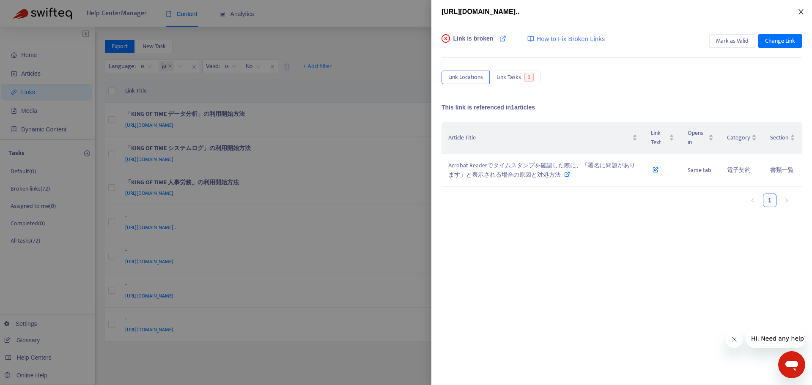
click at [799, 12] on button "Close" at bounding box center [801, 12] width 12 height 8
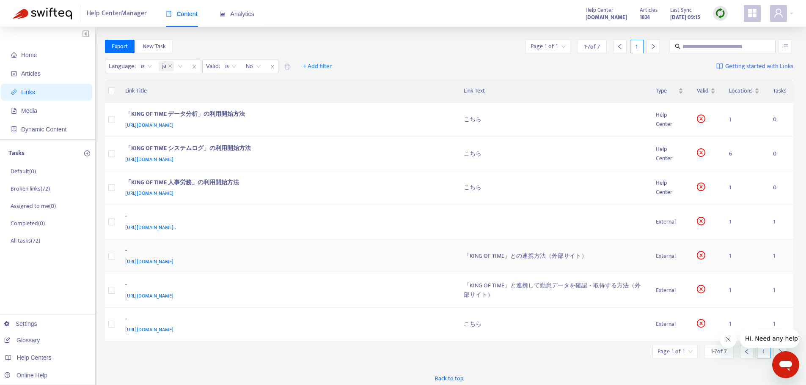
click at [173, 265] on span "[URL][DOMAIN_NAME]" at bounding box center [149, 262] width 48 height 8
click at [173, 258] on span "[URL][DOMAIN_NAME]" at bounding box center [149, 262] width 48 height 8
click at [730, 255] on td "1" at bounding box center [744, 256] width 44 height 34
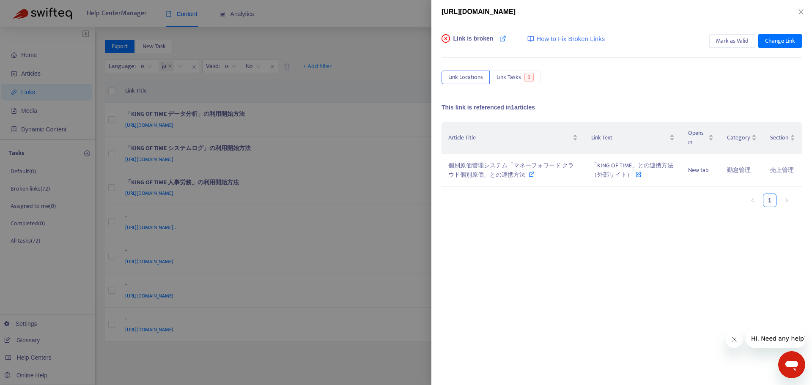
click at [397, 292] on div at bounding box center [406, 192] width 812 height 385
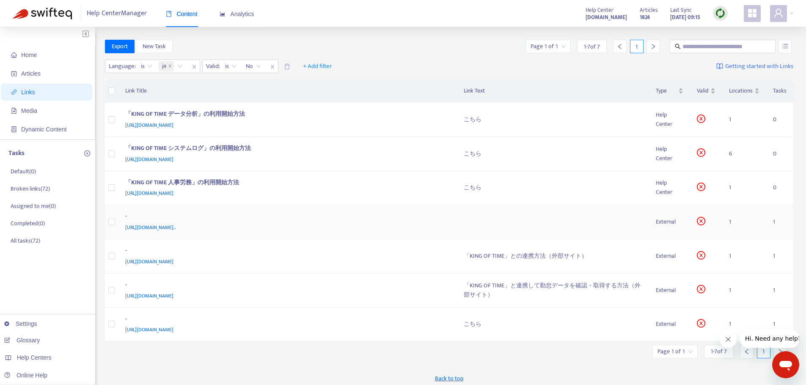
drag, startPoint x: 328, startPoint y: 228, endPoint x: 300, endPoint y: 226, distance: 27.5
drag, startPoint x: 300, startPoint y: 226, endPoint x: 280, endPoint y: 227, distance: 20.3
click at [176, 227] on span "[URL][DOMAIN_NAME].." at bounding box center [150, 227] width 51 height 8
click at [657, 219] on div "External" at bounding box center [669, 221] width 27 height 9
click at [583, 217] on td at bounding box center [553, 222] width 192 height 34
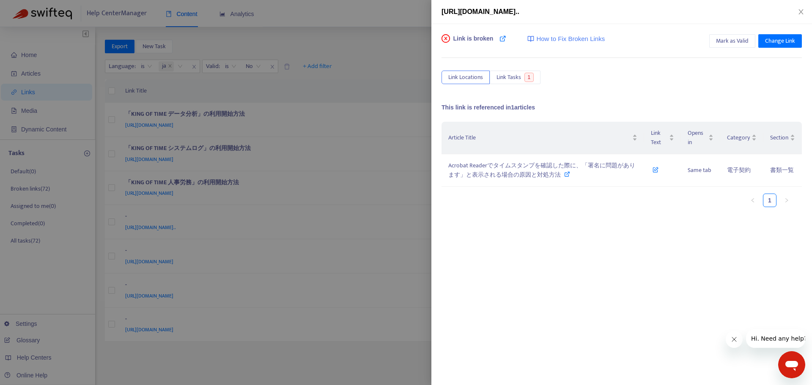
click at [352, 229] on div at bounding box center [406, 192] width 812 height 385
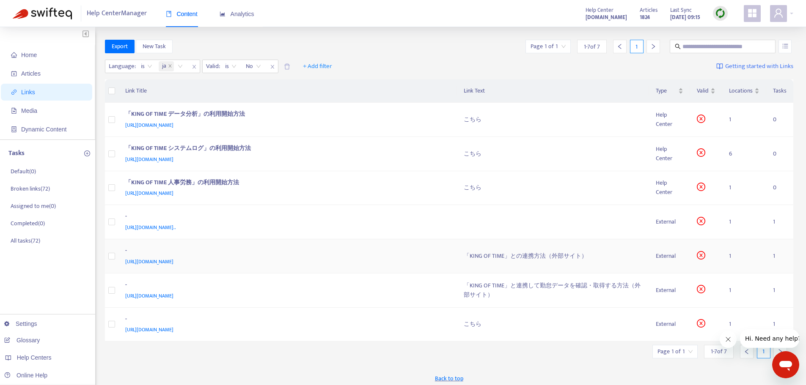
click at [320, 250] on div "-" at bounding box center [286, 251] width 322 height 11
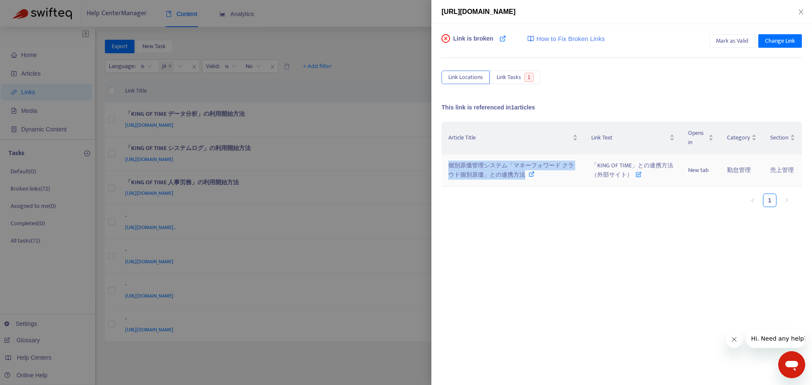
drag, startPoint x: 533, startPoint y: 175, endPoint x: 449, endPoint y: 164, distance: 84.4
click at [449, 164] on div "個別原価管理システム「マネーフォワード クラウド個別原価」との連携方法" at bounding box center [512, 170] width 129 height 19
click at [395, 274] on div at bounding box center [406, 192] width 812 height 385
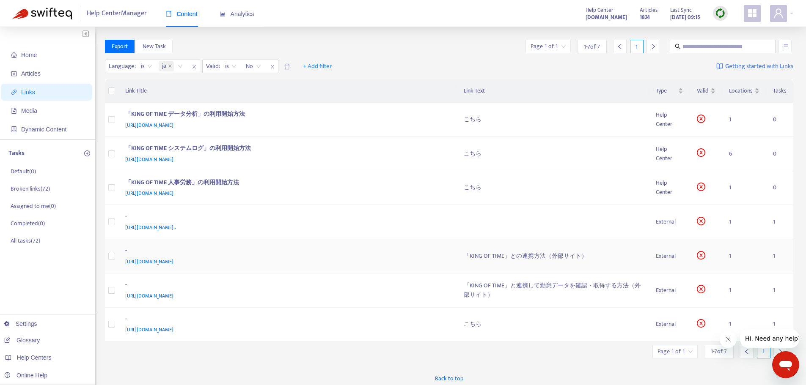
click at [701, 253] on icon "close-circle" at bounding box center [701, 255] width 8 height 8
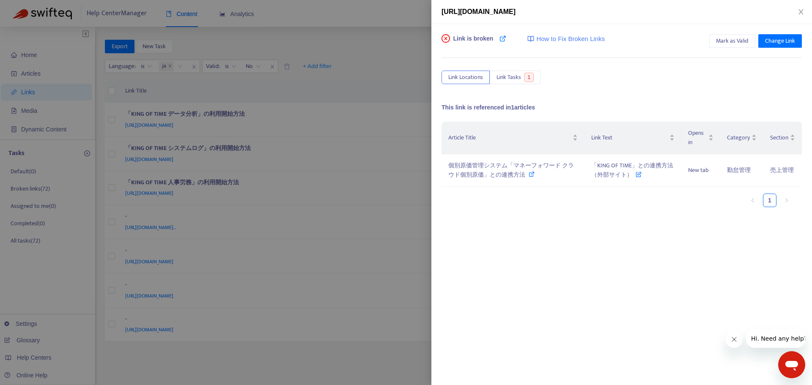
click at [312, 380] on div at bounding box center [406, 192] width 812 height 385
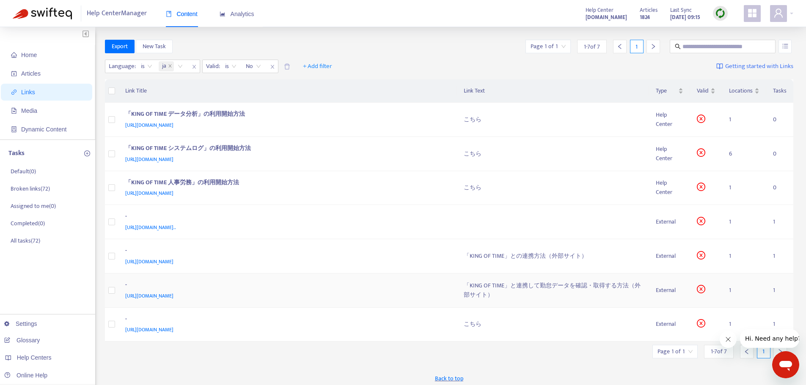
click at [173, 296] on span "[URL][DOMAIN_NAME]" at bounding box center [149, 296] width 48 height 8
click at [559, 284] on div "「KING OF TIME」と連携して勤怠データを確認・取得する方法（外部サイト）" at bounding box center [553, 290] width 179 height 19
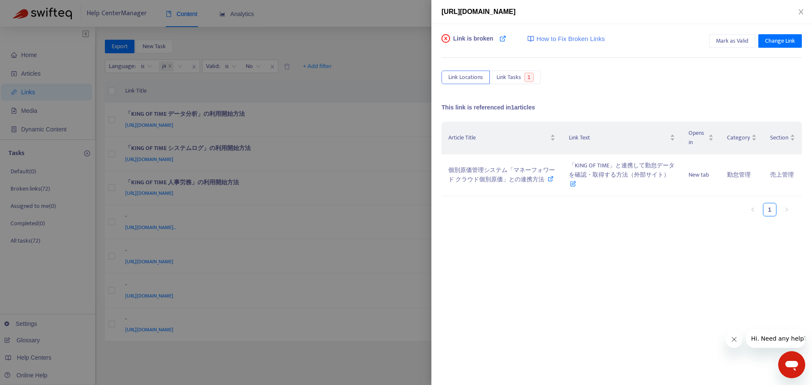
click at [391, 367] on div at bounding box center [406, 192] width 812 height 385
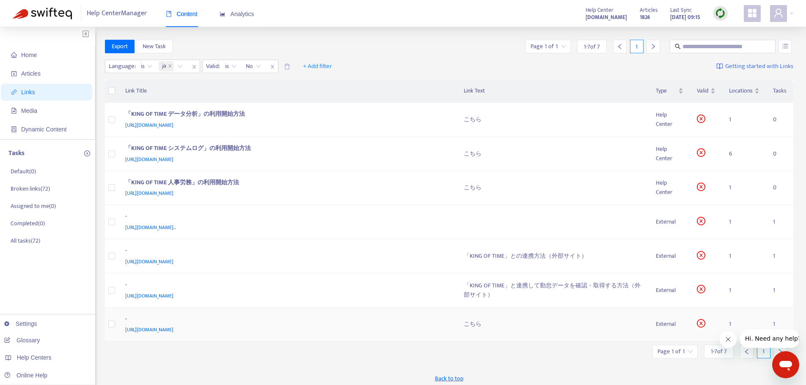
click at [485, 327] on div "こちら" at bounding box center [553, 324] width 179 height 9
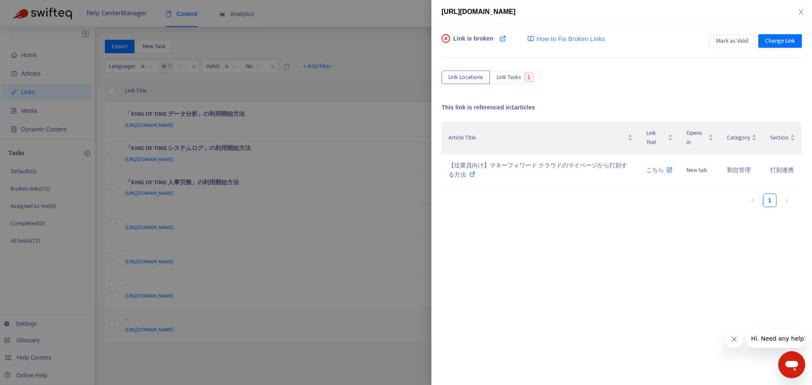
click at [472, 324] on div "[URL][DOMAIN_NAME] Link is broken How to Fix Broken Links Mark as Valid Change …" at bounding box center [406, 192] width 812 height 385
click at [257, 319] on div at bounding box center [406, 192] width 812 height 385
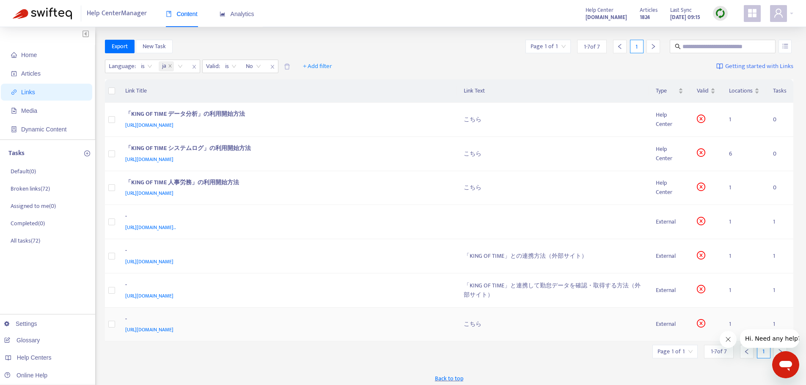
click at [173, 331] on span "[URL][DOMAIN_NAME]" at bounding box center [149, 330] width 48 height 8
click at [316, 262] on div "[URL][DOMAIN_NAME]" at bounding box center [286, 261] width 322 height 9
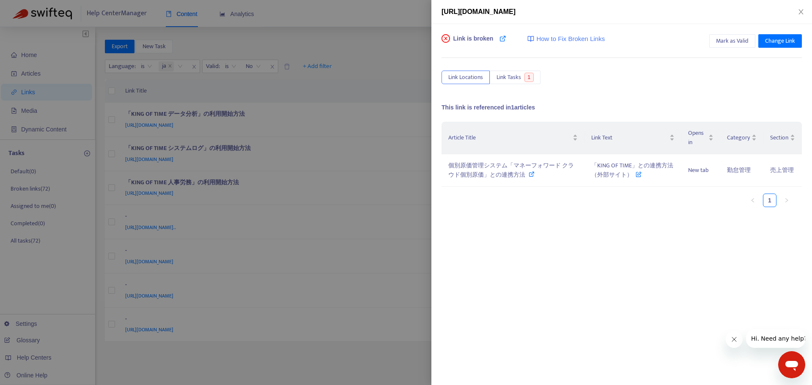
drag, startPoint x: 737, startPoint y: 12, endPoint x: 434, endPoint y: 18, distance: 303.4
click at [418, 18] on div "[URL][DOMAIN_NAME] Link is broken How to Fix Broken Links Mark as Valid Change …" at bounding box center [406, 192] width 812 height 385
copy div "[URL][DOMAIN_NAME]"
drag, startPoint x: 659, startPoint y: 173, endPoint x: 593, endPoint y: 163, distance: 67.5
click at [593, 163] on td "「KING OF TIME」との連携方法（外部サイト）" at bounding box center [633, 170] width 96 height 33
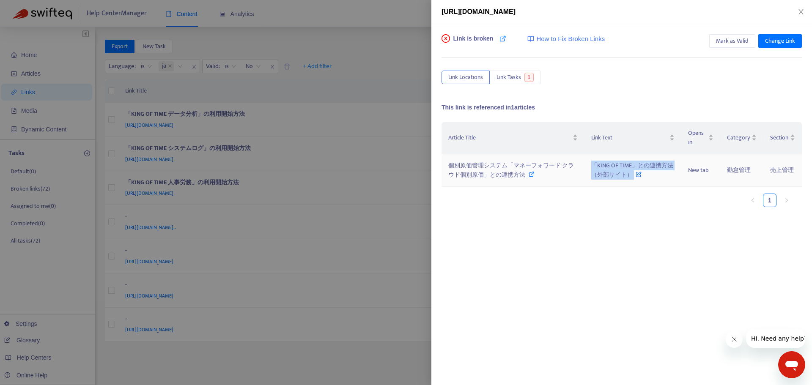
copy span "「KING OF TIME」との連携方法（外部サイト）"
click at [348, 159] on div at bounding box center [406, 192] width 812 height 385
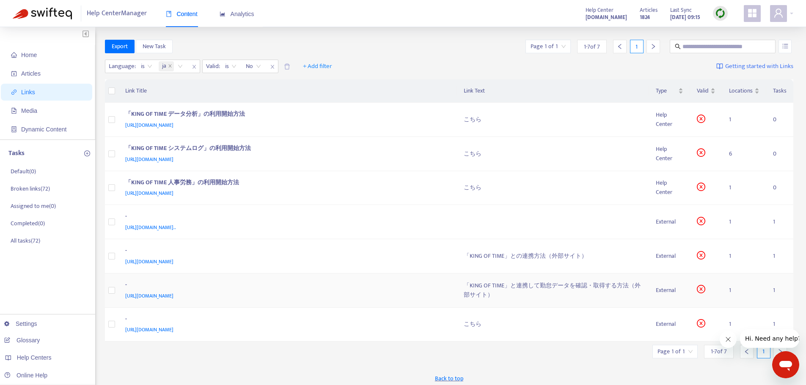
click at [492, 288] on div "「KING OF TIME」と連携して勤怠データを確認・取得する方法（外部サイト）" at bounding box center [553, 290] width 179 height 19
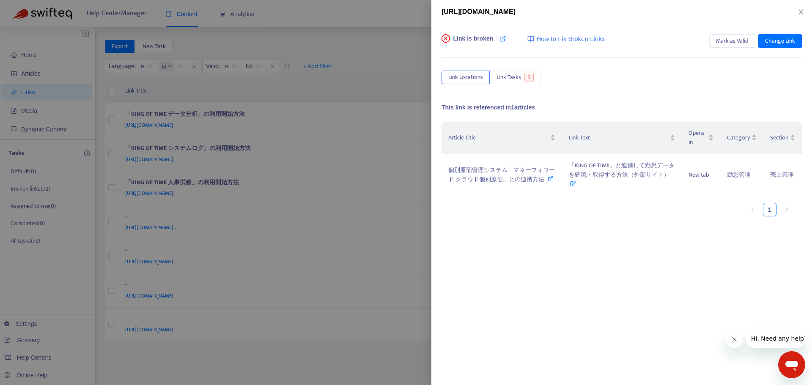
drag, startPoint x: 617, startPoint y: 213, endPoint x: 610, endPoint y: 228, distance: 16.8
click at [610, 228] on div "Article Title Link Text Opens in Category Section 個別原価管理システム「マネーフォワード クラウド個別原価」…" at bounding box center [622, 206] width 360 height 169
drag, startPoint x: 568, startPoint y: 165, endPoint x: 669, endPoint y: 178, distance: 101.5
click at [669, 178] on td "「KING OF TIME」と連携して勤怠データを確認・取得する方法（外部サイト）" at bounding box center [622, 175] width 120 height 42
click at [347, 289] on div at bounding box center [406, 192] width 812 height 385
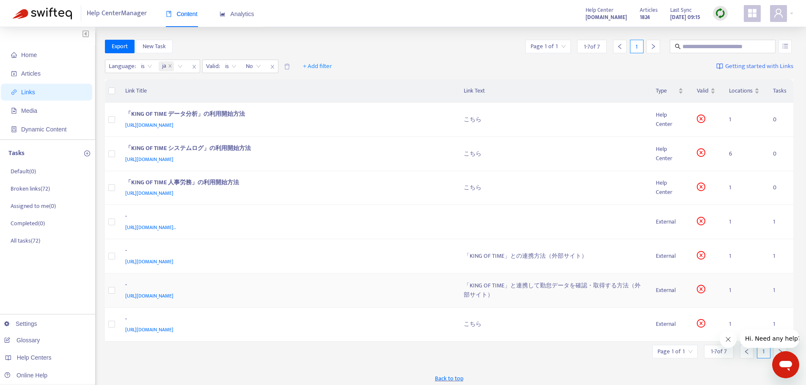
click at [227, 291] on div "[URL][DOMAIN_NAME]" at bounding box center [286, 295] width 322 height 9
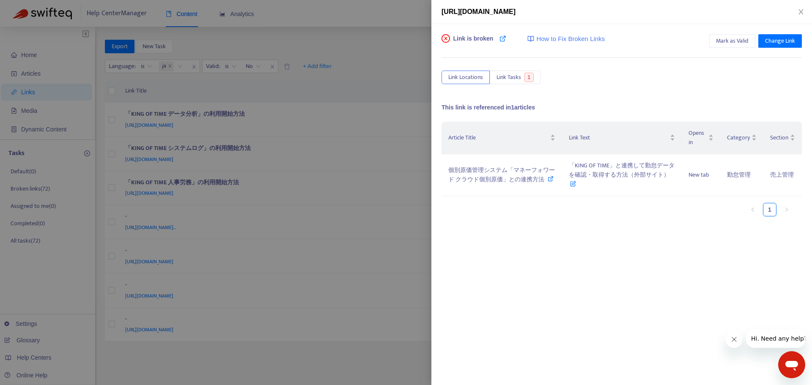
drag, startPoint x: 702, startPoint y: 14, endPoint x: 434, endPoint y: 19, distance: 268.7
click at [434, 19] on div "[URL][DOMAIN_NAME]" at bounding box center [621, 12] width 381 height 24
click at [357, 267] on div at bounding box center [406, 192] width 812 height 385
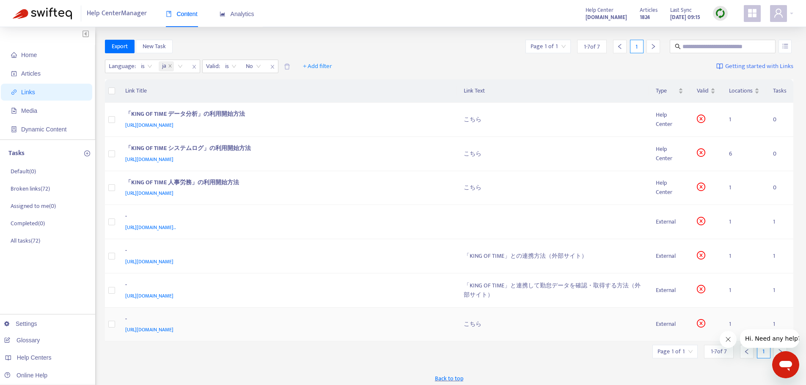
click at [416, 321] on div "-" at bounding box center [286, 320] width 322 height 11
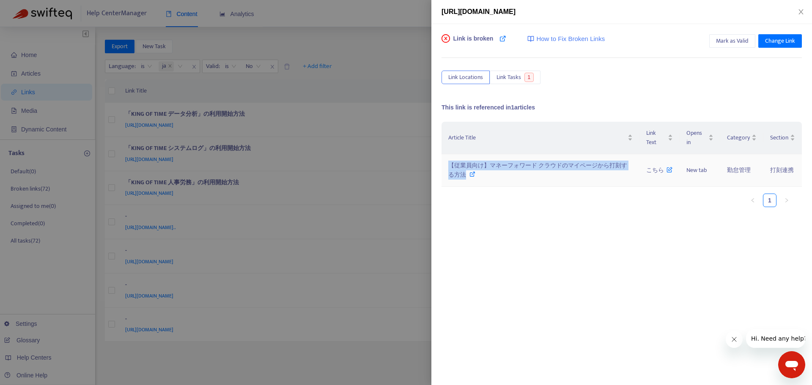
drag, startPoint x: 493, startPoint y: 174, endPoint x: 449, endPoint y: 162, distance: 45.5
click at [449, 162] on div "【従業員向け】マネーフォワード クラウドのマイページから打刻する方法" at bounding box center [540, 170] width 184 height 19
click at [358, 354] on div at bounding box center [406, 192] width 812 height 385
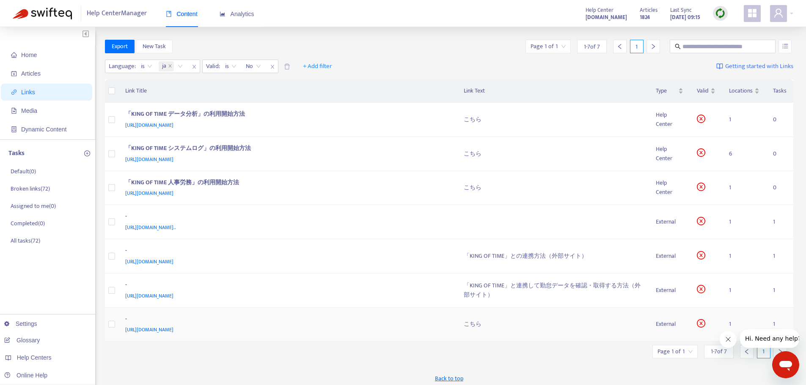
click at [212, 325] on div "[URL][DOMAIN_NAME]" at bounding box center [286, 329] width 322 height 9
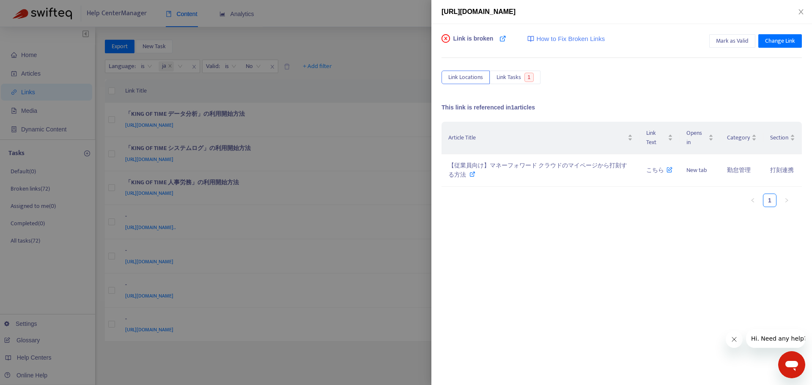
drag, startPoint x: 659, startPoint y: 4, endPoint x: 457, endPoint y: 15, distance: 202.1
click at [439, 8] on div "[URL][DOMAIN_NAME]" at bounding box center [621, 12] width 381 height 24
